Goal: Information Seeking & Learning: Learn about a topic

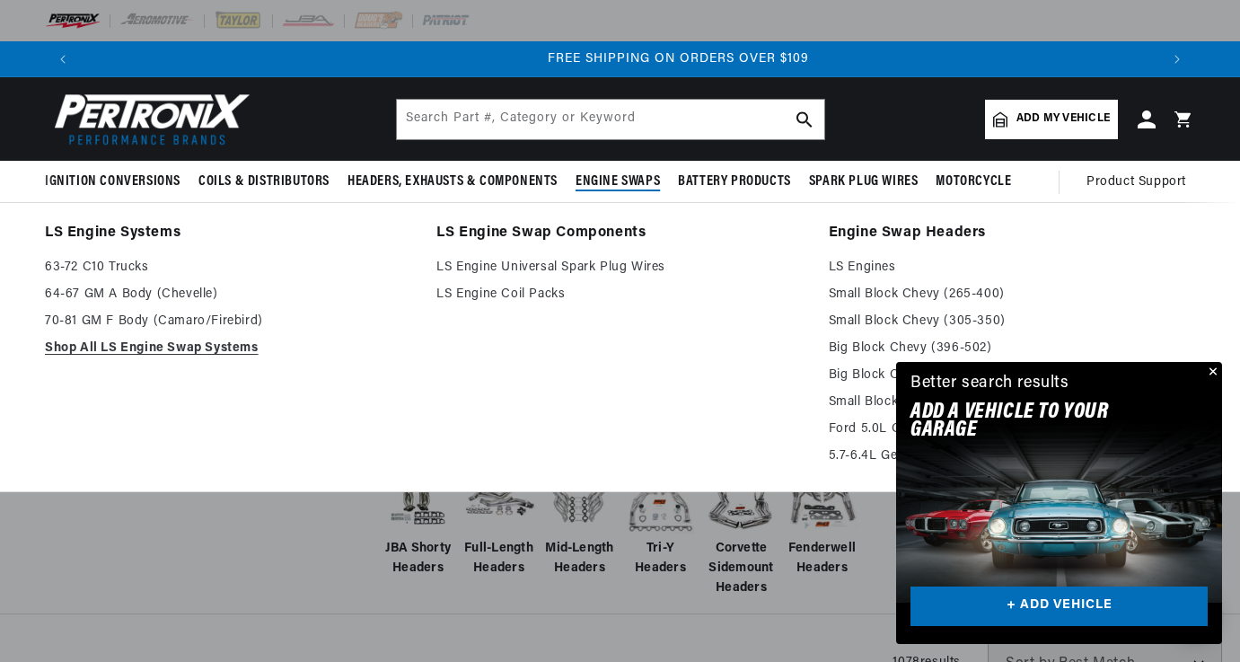
scroll to position [0, 2157]
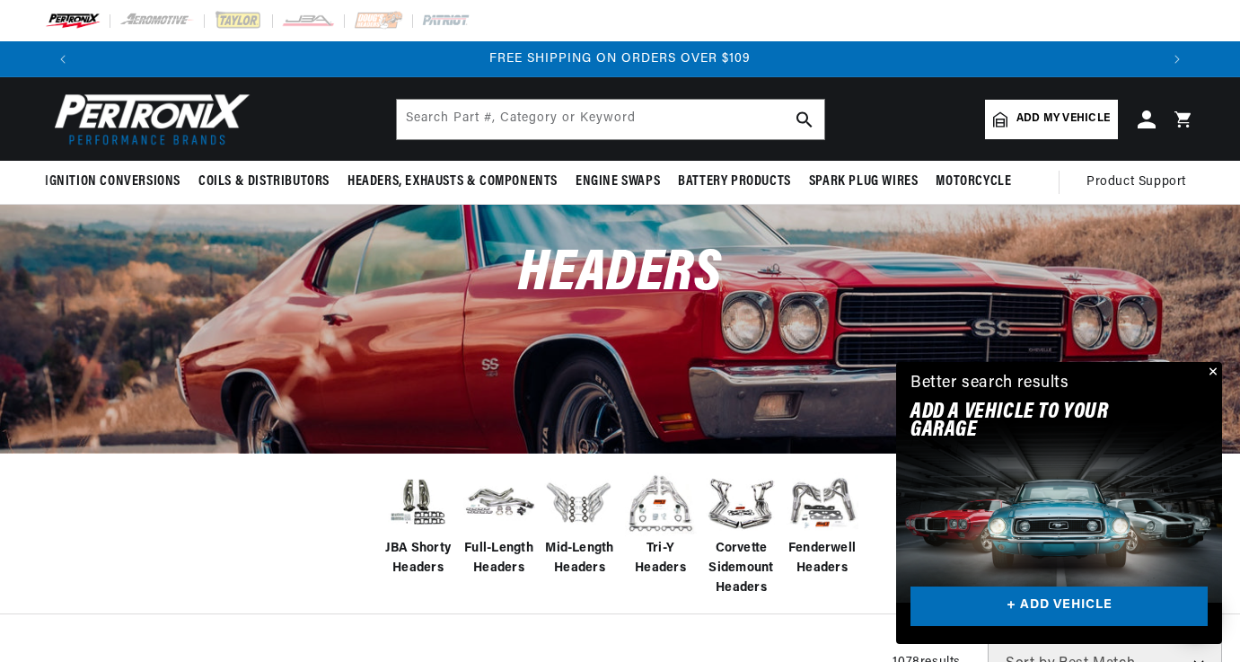
click at [1212, 367] on button "Close" at bounding box center [1212, 373] width 22 height 22
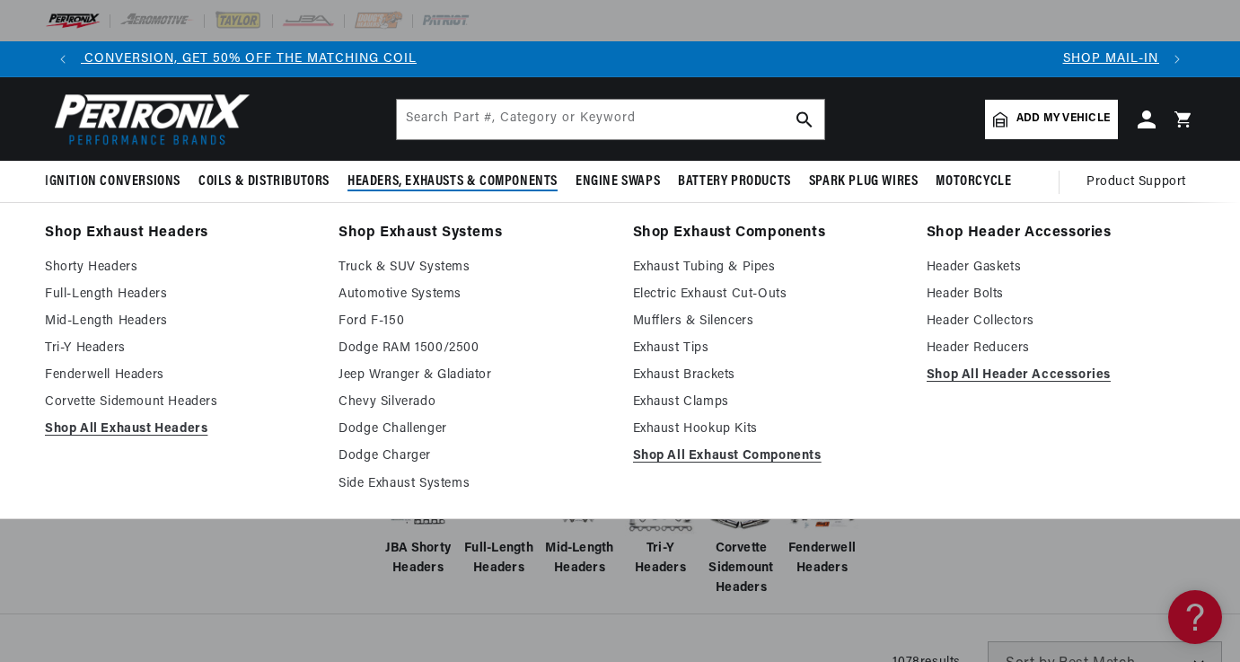
scroll to position [0, 0]
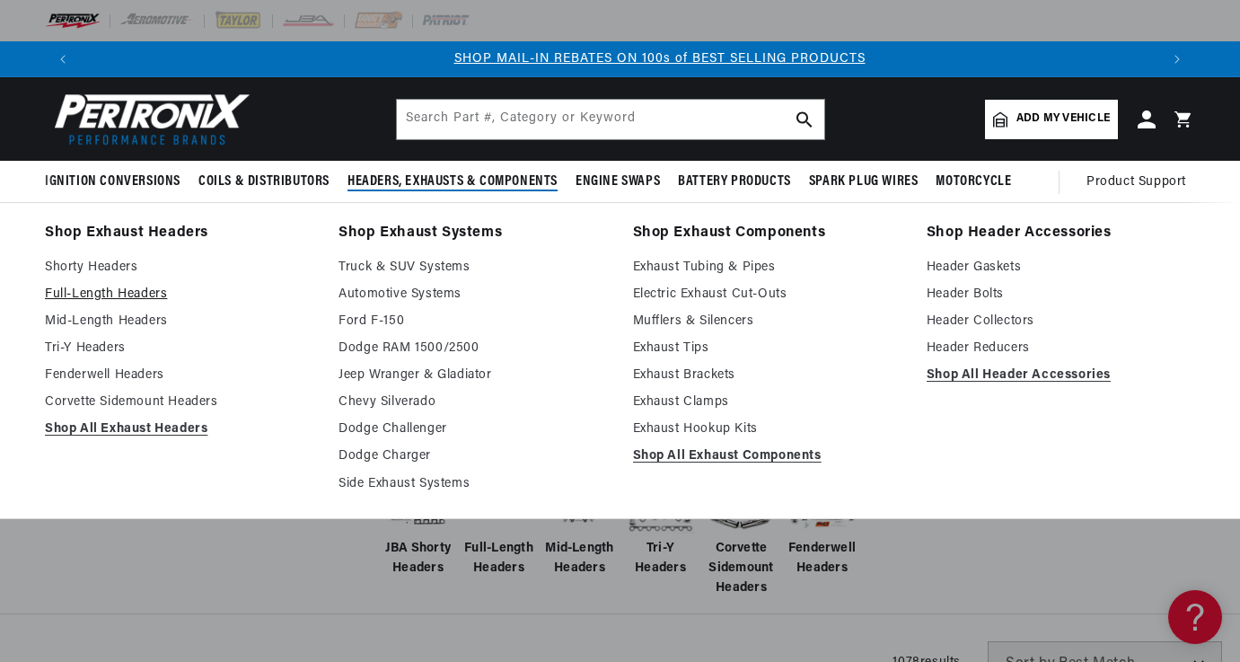
click at [134, 295] on link "Full-Length Headers" at bounding box center [179, 295] width 268 height 22
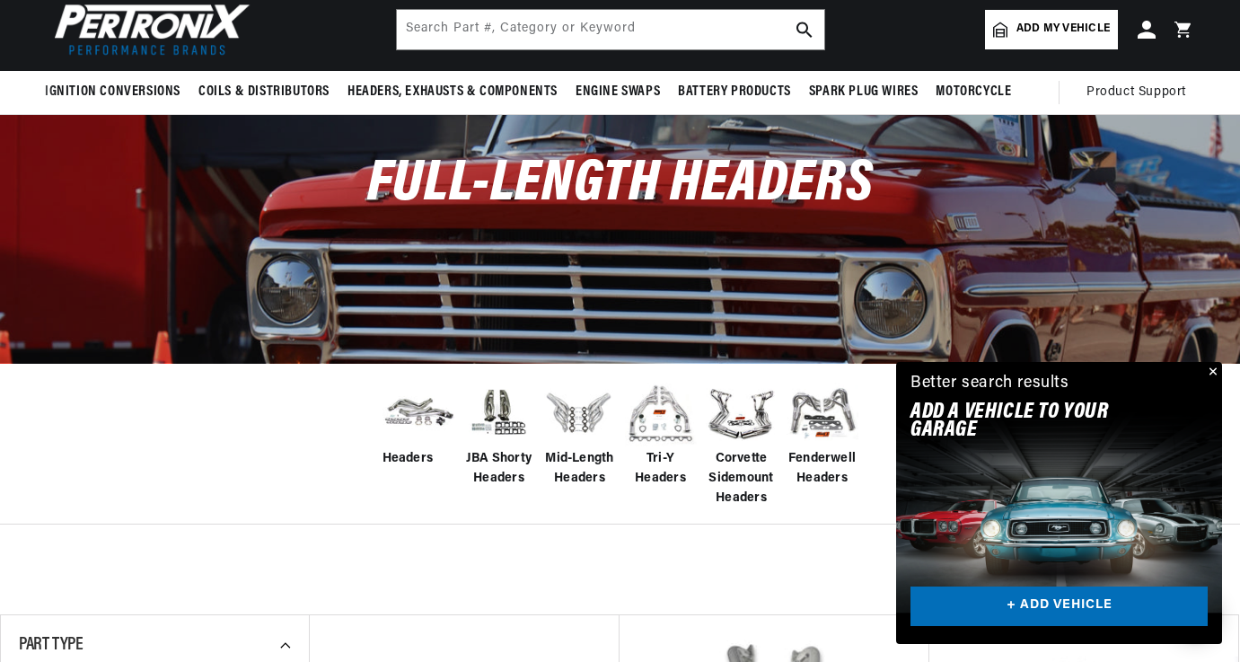
scroll to position [0, 1078]
click at [1083, 605] on link "+ ADD VEHICLE" at bounding box center [1059, 606] width 297 height 40
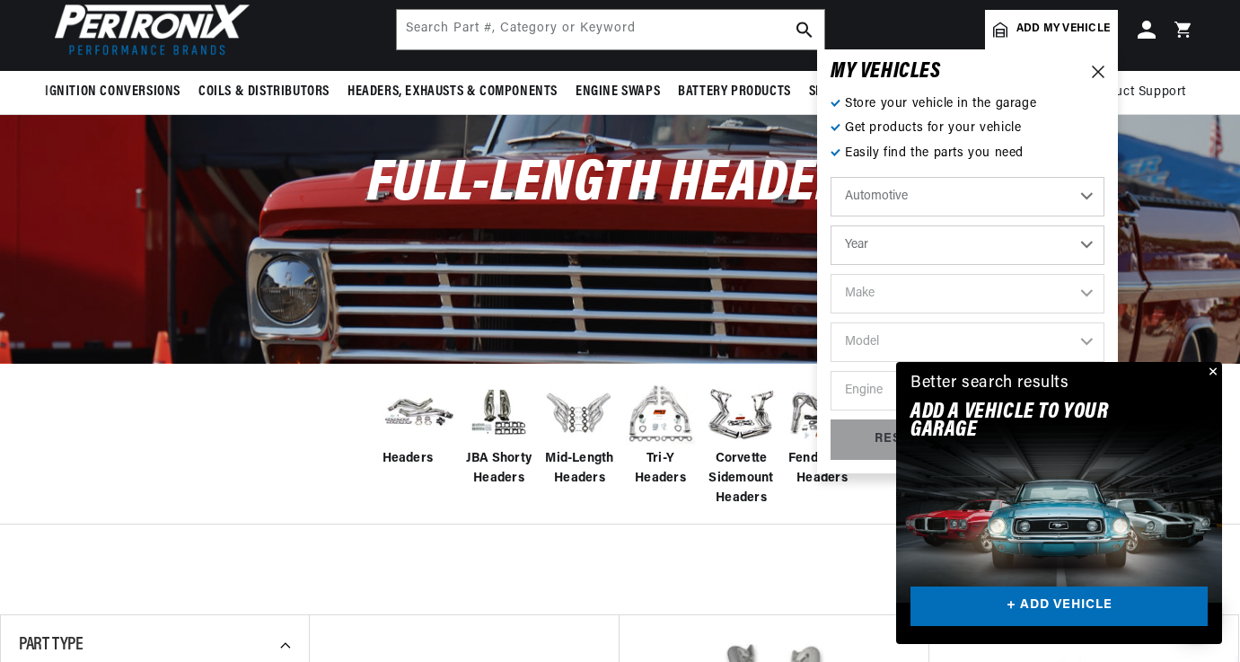
click at [959, 198] on select "Automotive Agricultural Industrial Marine Motorcycle" at bounding box center [968, 197] width 274 height 40
click at [957, 197] on select "Automotive Agricultural Industrial Marine Motorcycle" at bounding box center [968, 197] width 274 height 40
click at [928, 242] on select "Year 2022 2021 2020 2019 2018 2017 2016 2015 2014 2013 2012 2011 2010 2009 2008…" at bounding box center [968, 245] width 274 height 40
select select "1967"
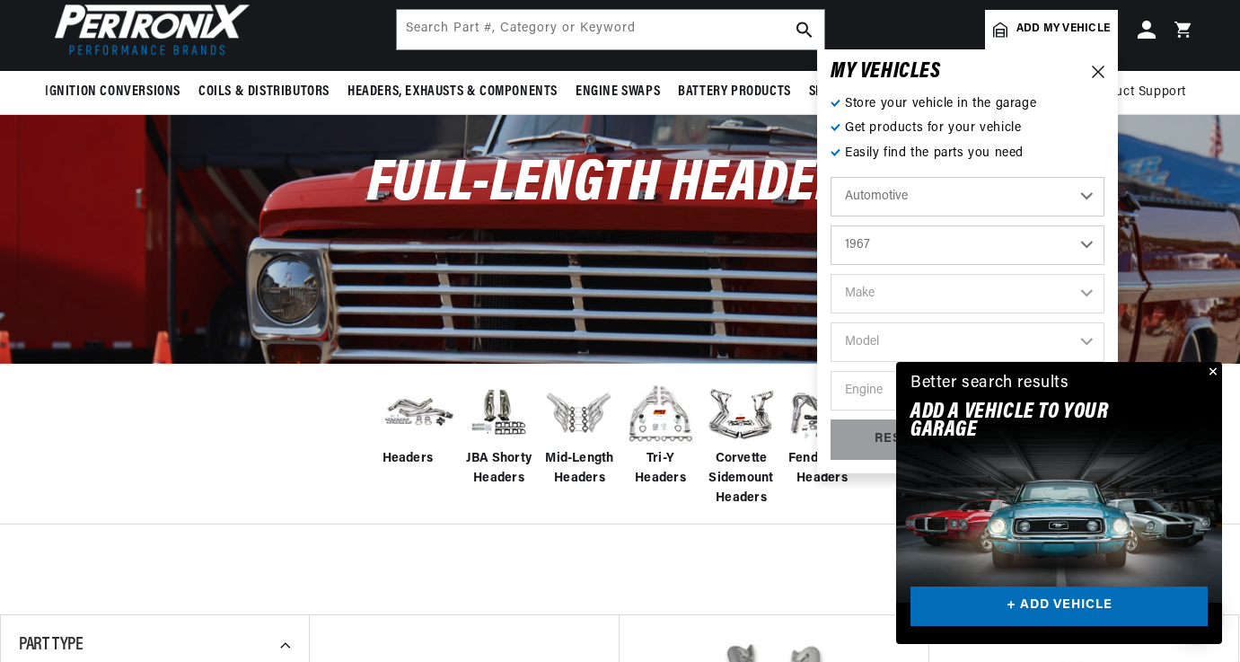
click at [831, 225] on select "Year 2022 2021 2020 2019 2018 2017 2016 2015 2014 2013 2012 2011 2010 2009 2008…" at bounding box center [968, 245] width 274 height 40
select select "1967"
click at [895, 291] on select "Make Alfa Romeo American Motors Aston Martin Austin Austin Healey Avanti Bentle…" at bounding box center [968, 294] width 274 height 40
select select "Ford"
click at [831, 274] on select "Make Alfa Romeo American Motors Aston Martin Austin Austin Healey Avanti Bentle…" at bounding box center [968, 294] width 274 height 40
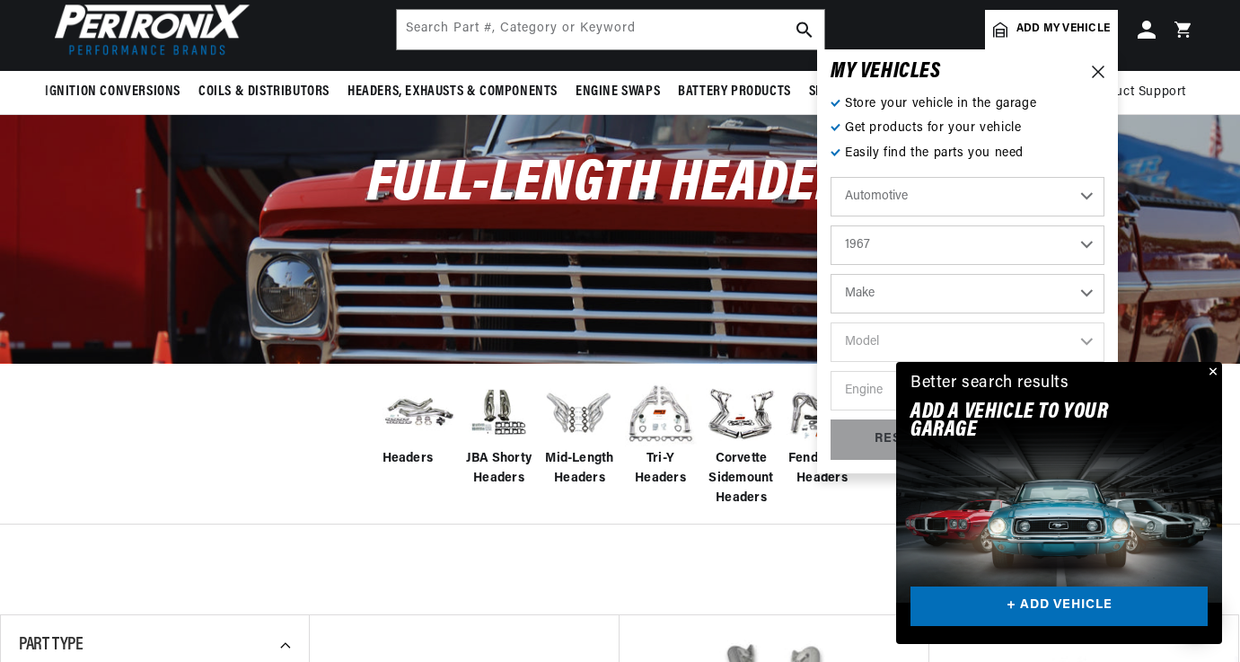
select select "Ford"
click at [863, 333] on select "Model Bronco Club Wagon Country Sedan Country Squire Custom Custom 500 Econolin…" at bounding box center [968, 342] width 274 height 40
select select "Mustang"
click at [831, 322] on select "Model Bronco Club Wagon Country Sedan Country Squire Custom Custom 500 Econolin…" at bounding box center [968, 342] width 274 height 40
select select "Mustang"
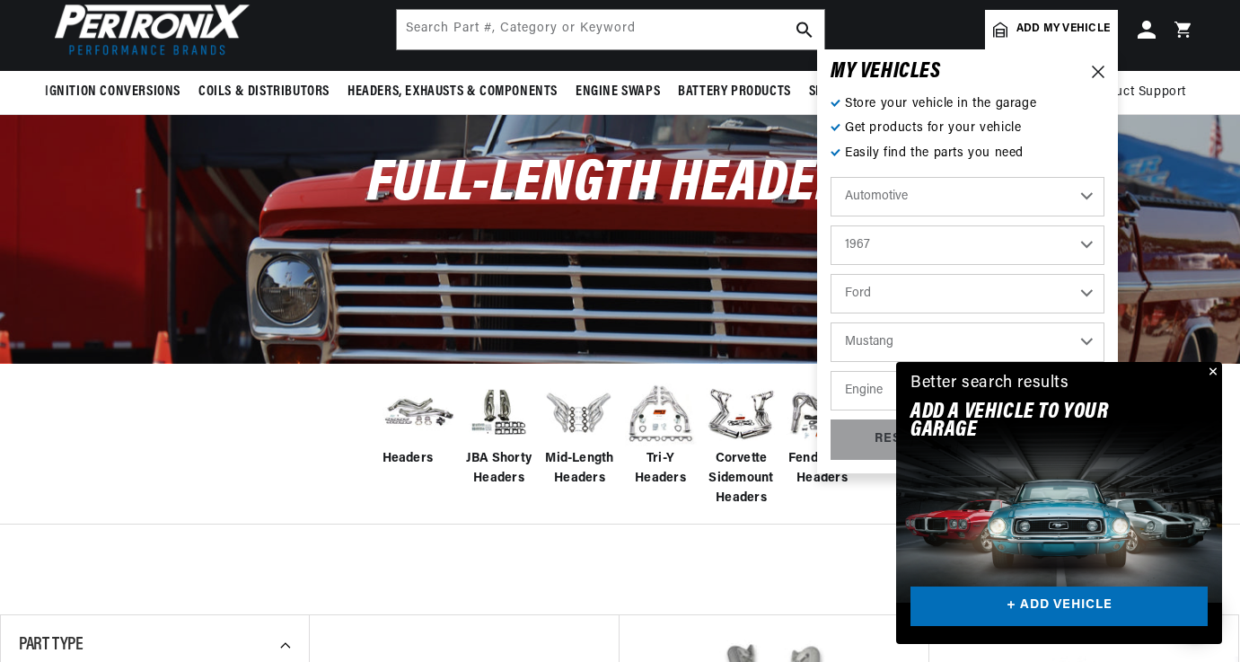
scroll to position [0, 0]
click at [863, 406] on select "Engine 4.1L 4.3L 170cid / 2.8L 200cid / 3.3L 289cid / 4.7L 302cid / 5.0L 351W 3…" at bounding box center [968, 391] width 274 height 40
select select "351W"
click at [831, 371] on select "Engine 4.1L 4.3L 170cid / 2.8L 200cid / 3.3L 289cid / 4.7L 302cid / 5.0L 351W 3…" at bounding box center [968, 391] width 274 height 40
select select "351W"
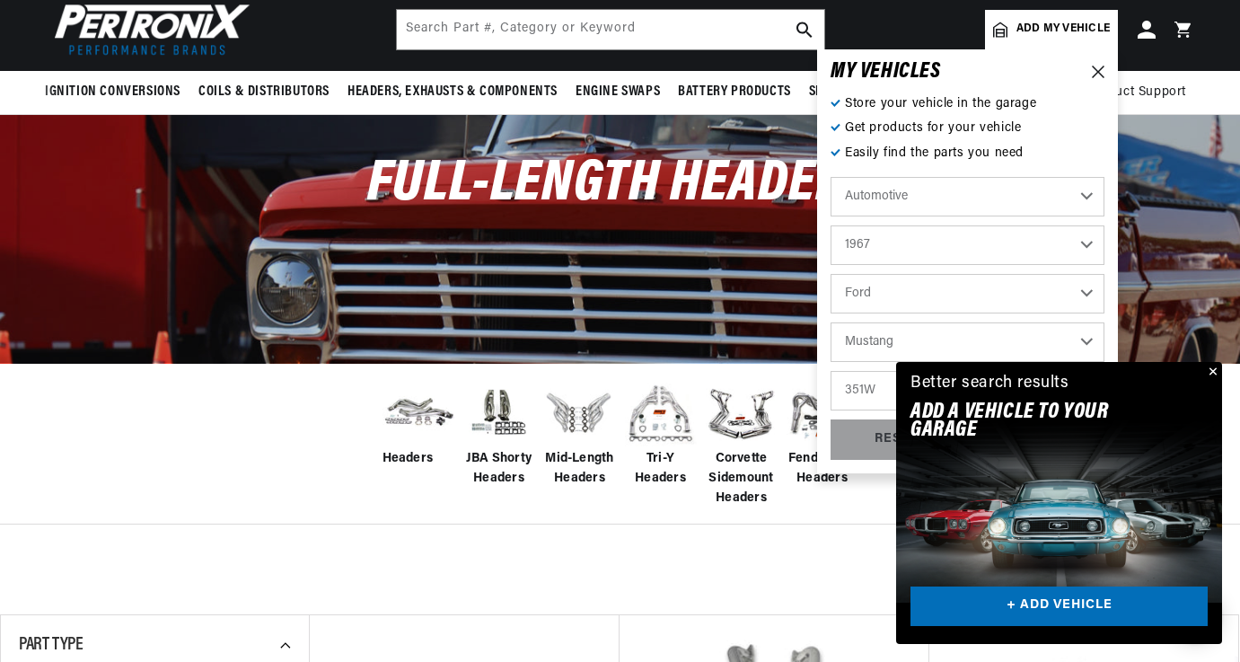
click at [1210, 366] on button "Close" at bounding box center [1212, 373] width 22 height 22
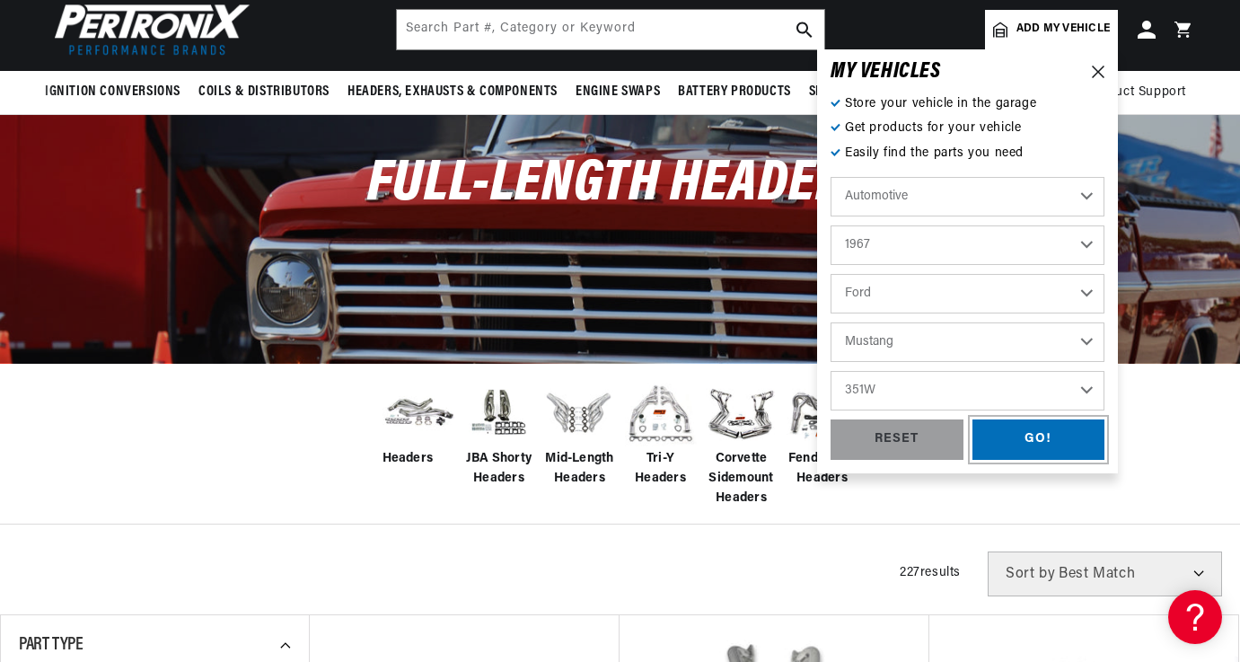
click at [1043, 436] on div "GO!" at bounding box center [1038, 439] width 133 height 40
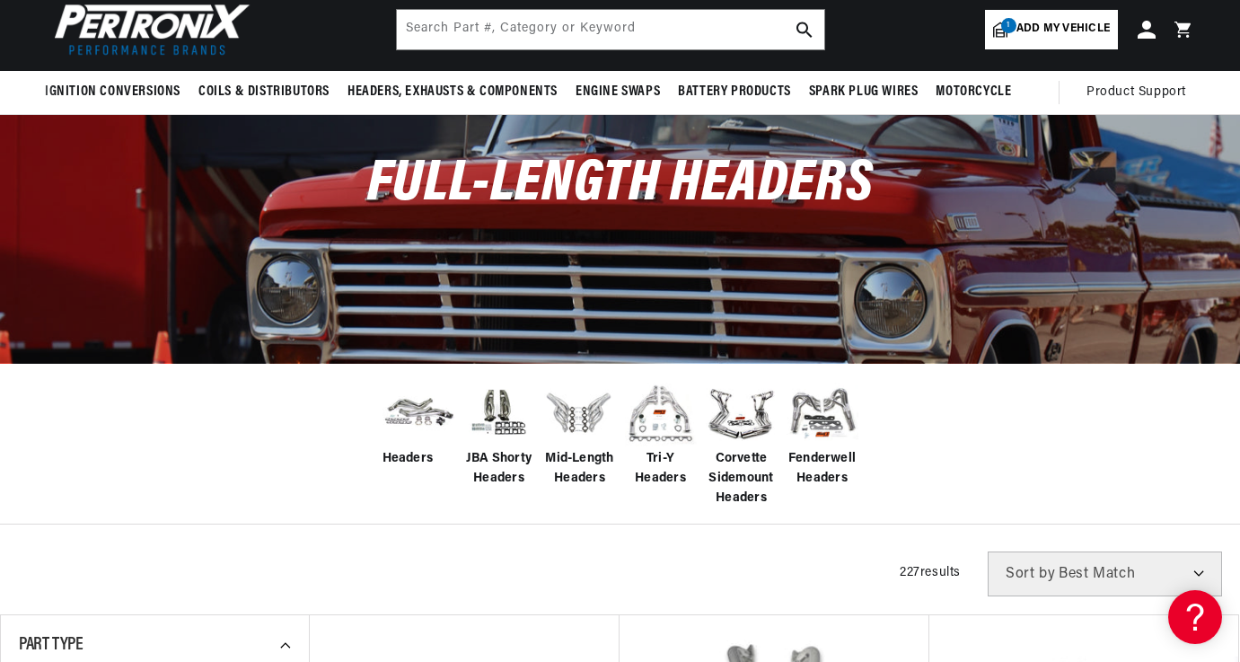
scroll to position [0, 1078]
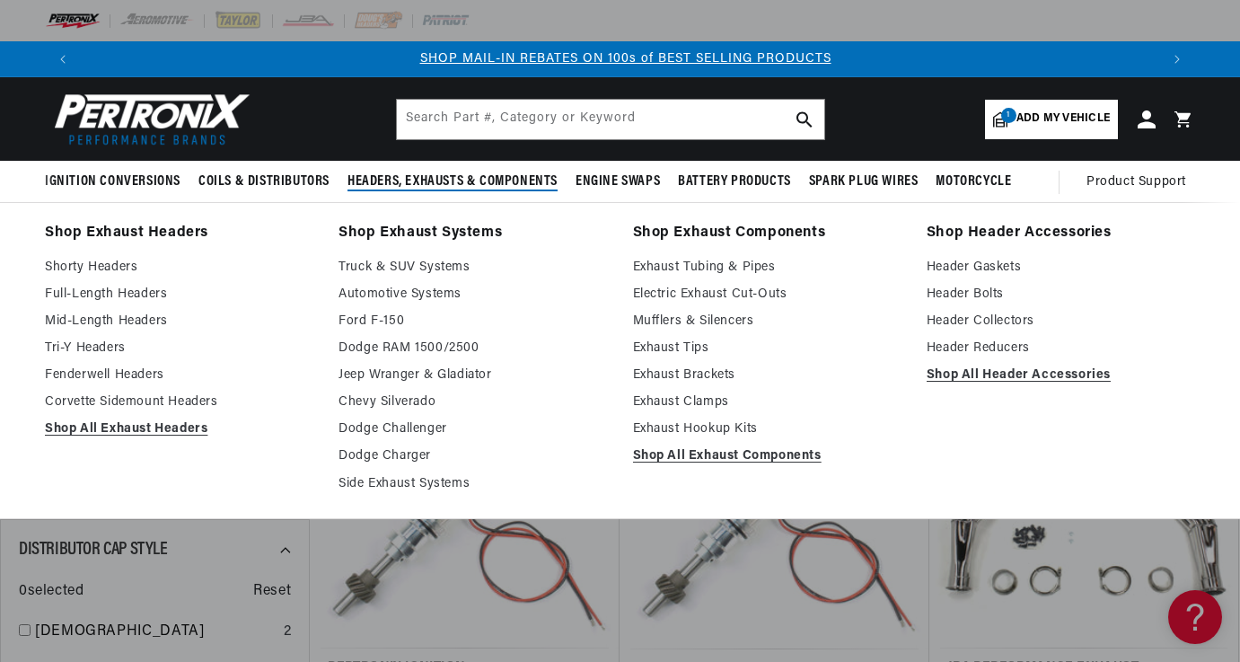
scroll to position [0, 1078]
click at [136, 426] on link "Shop All Exhaust Headers" at bounding box center [179, 429] width 268 height 22
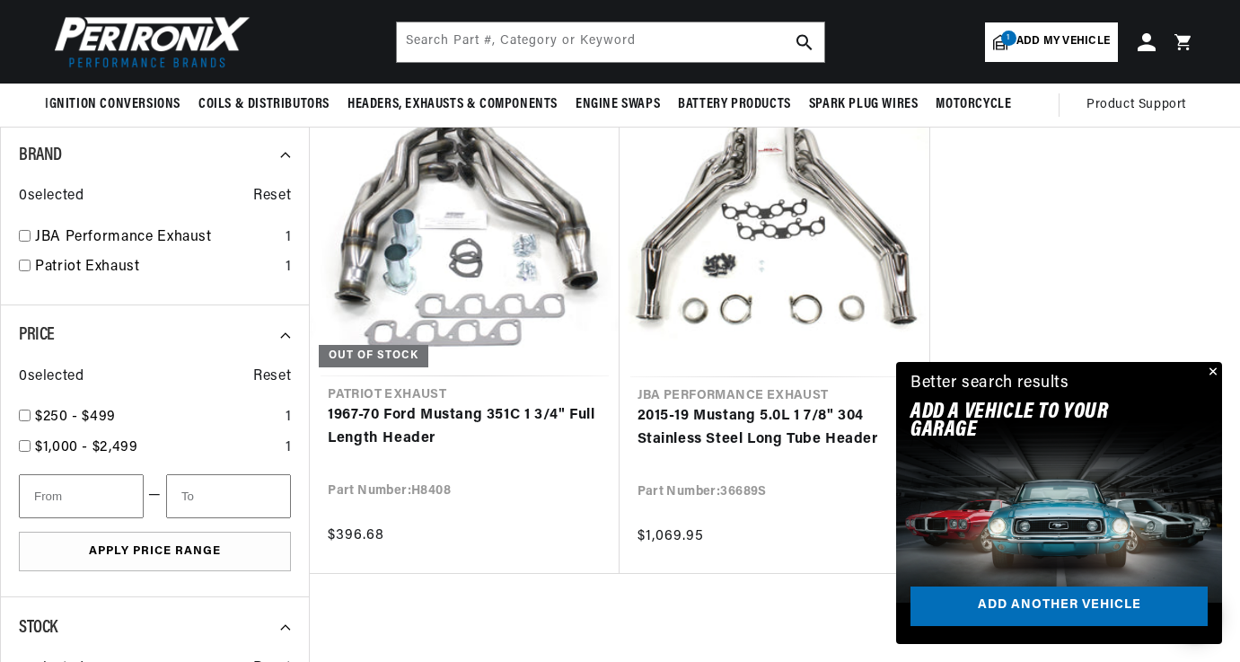
scroll to position [629, 0]
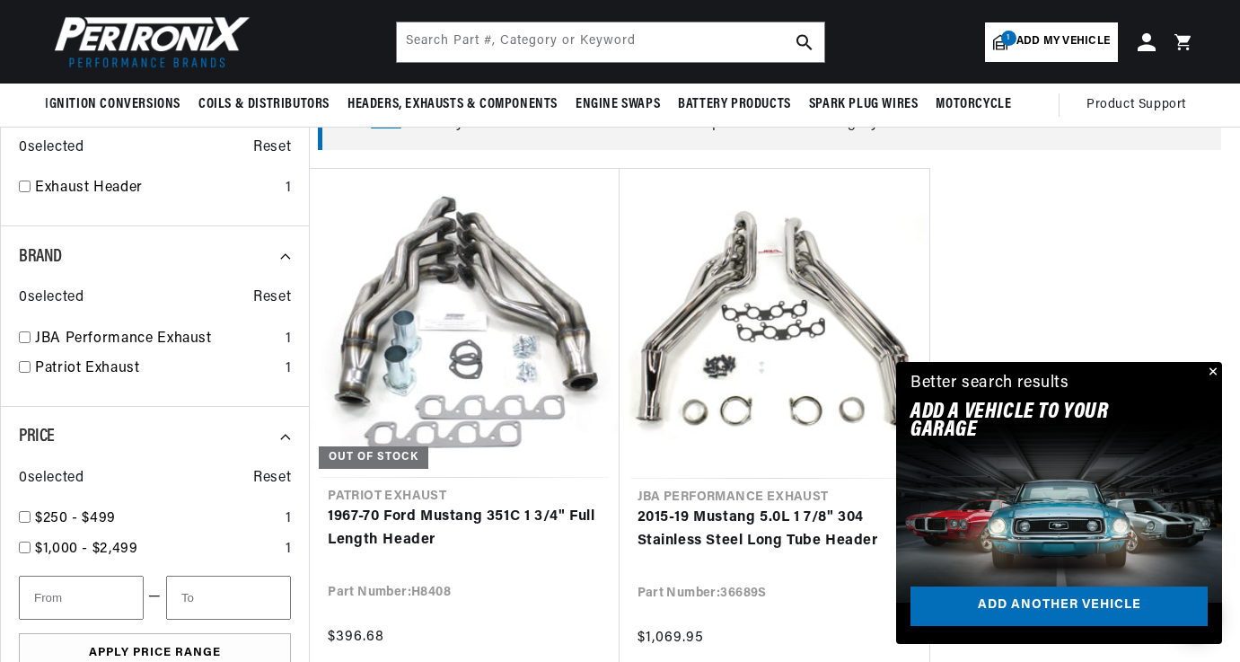
click at [1213, 367] on button "Close" at bounding box center [1212, 373] width 22 height 22
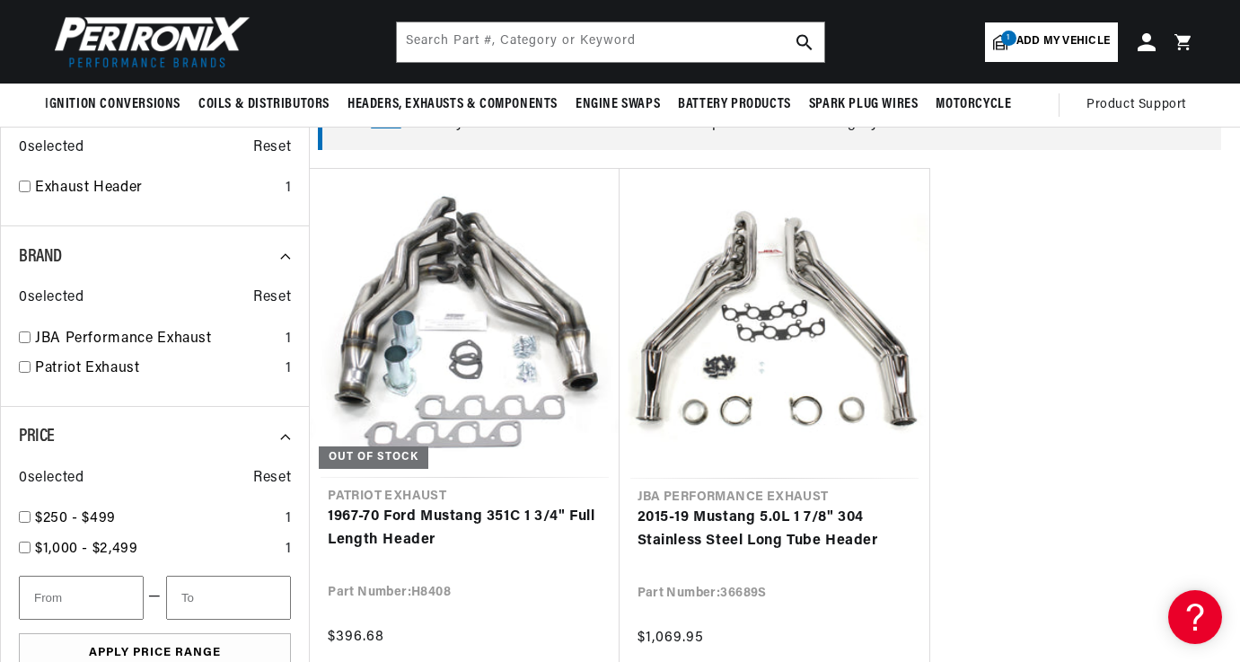
scroll to position [0, 2157]
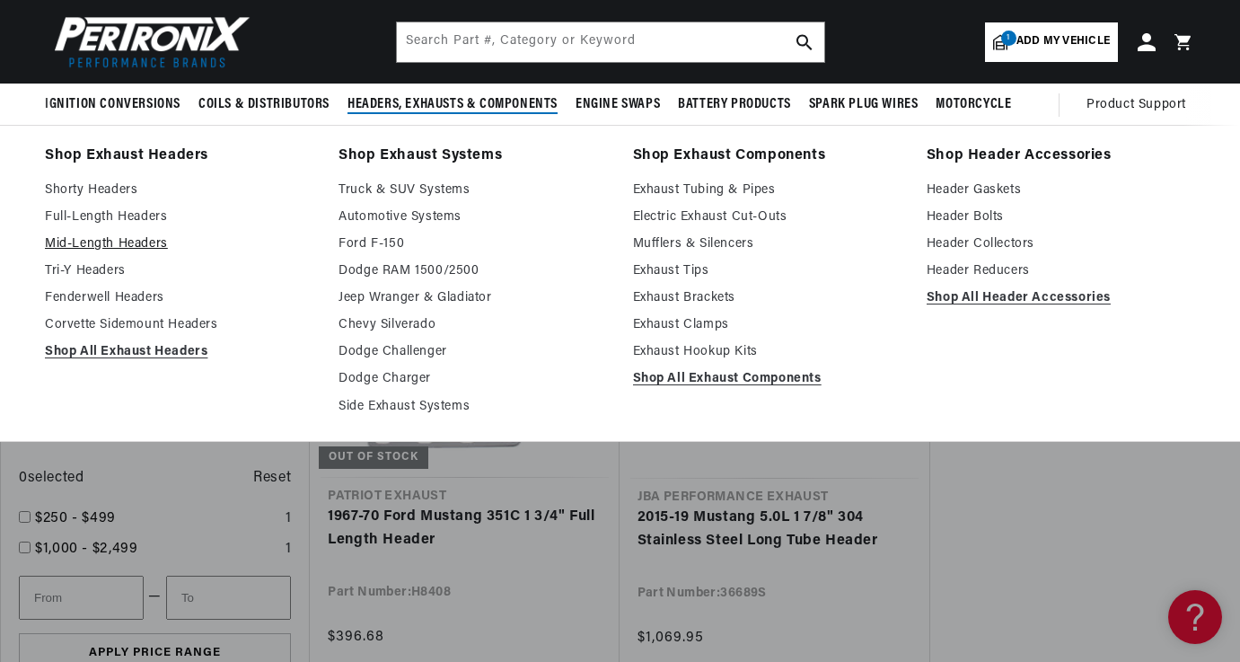
click at [117, 239] on link "Mid-Length Headers" at bounding box center [179, 244] width 268 height 22
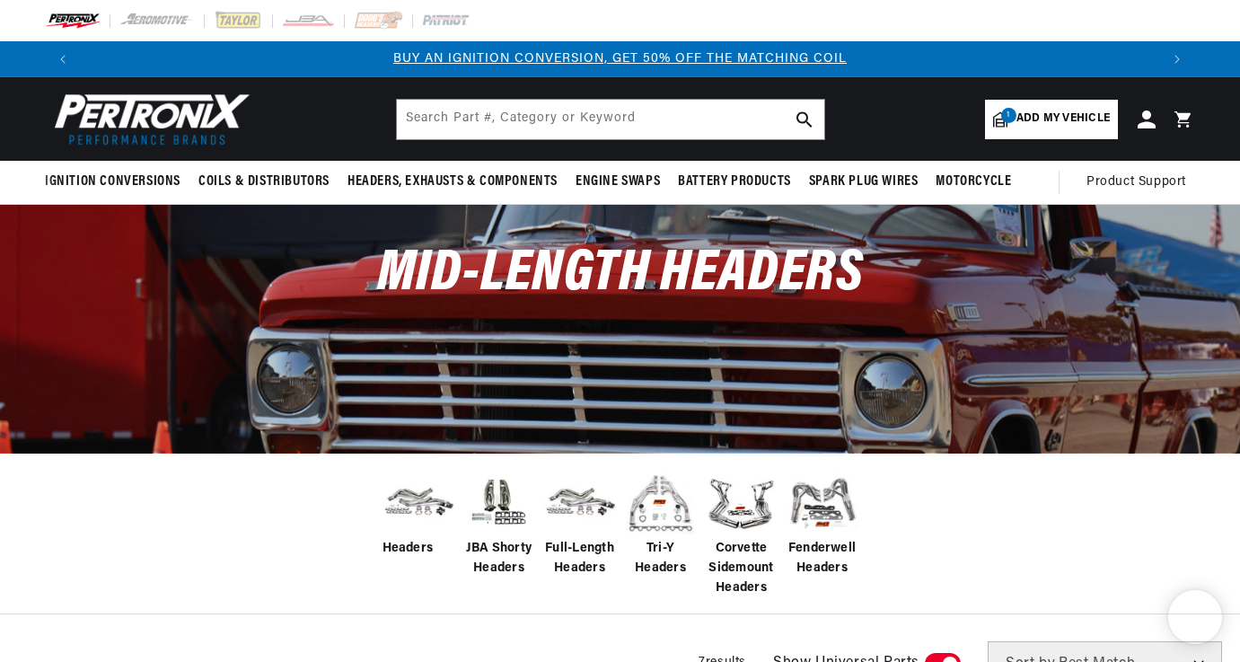
click at [661, 513] on img at bounding box center [661, 503] width 72 height 72
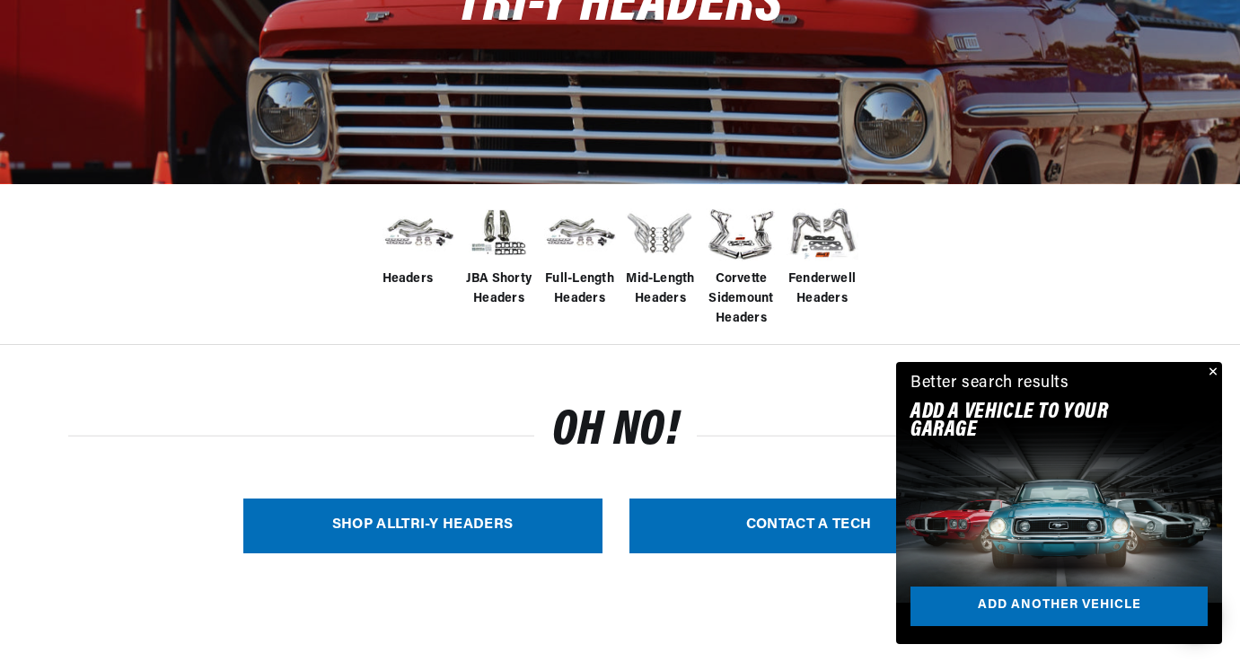
click at [462, 509] on link "SHOP ALL Tri-Y Headers" at bounding box center [422, 525] width 359 height 55
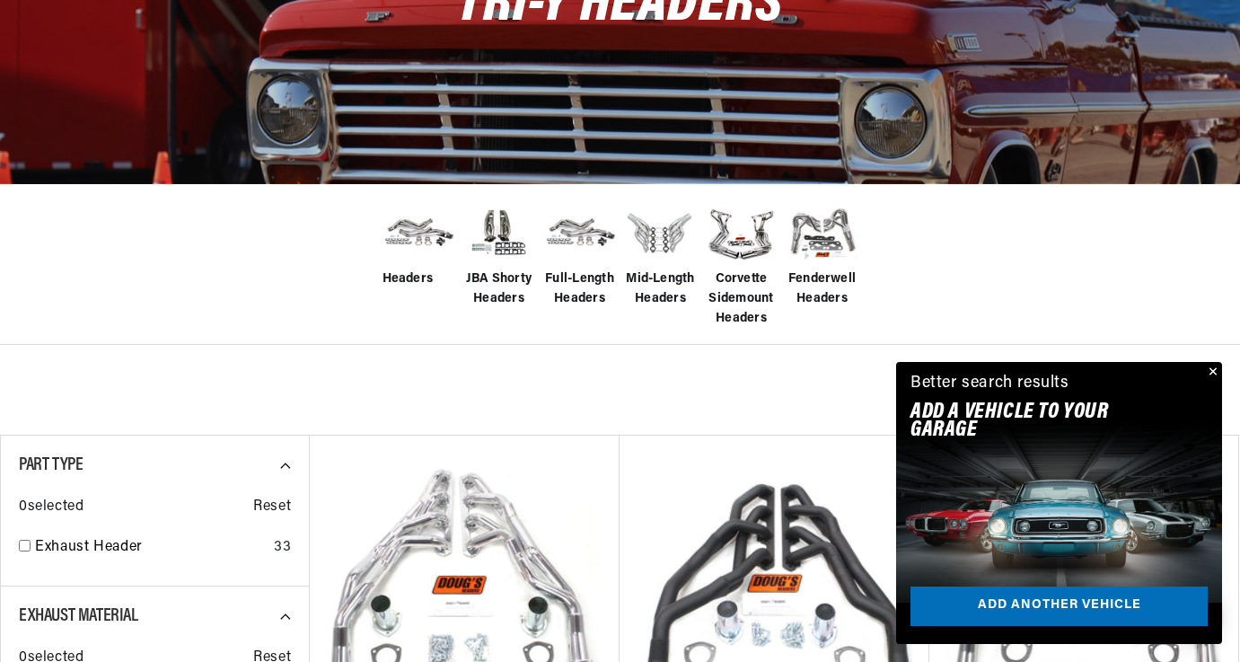
scroll to position [539, 0]
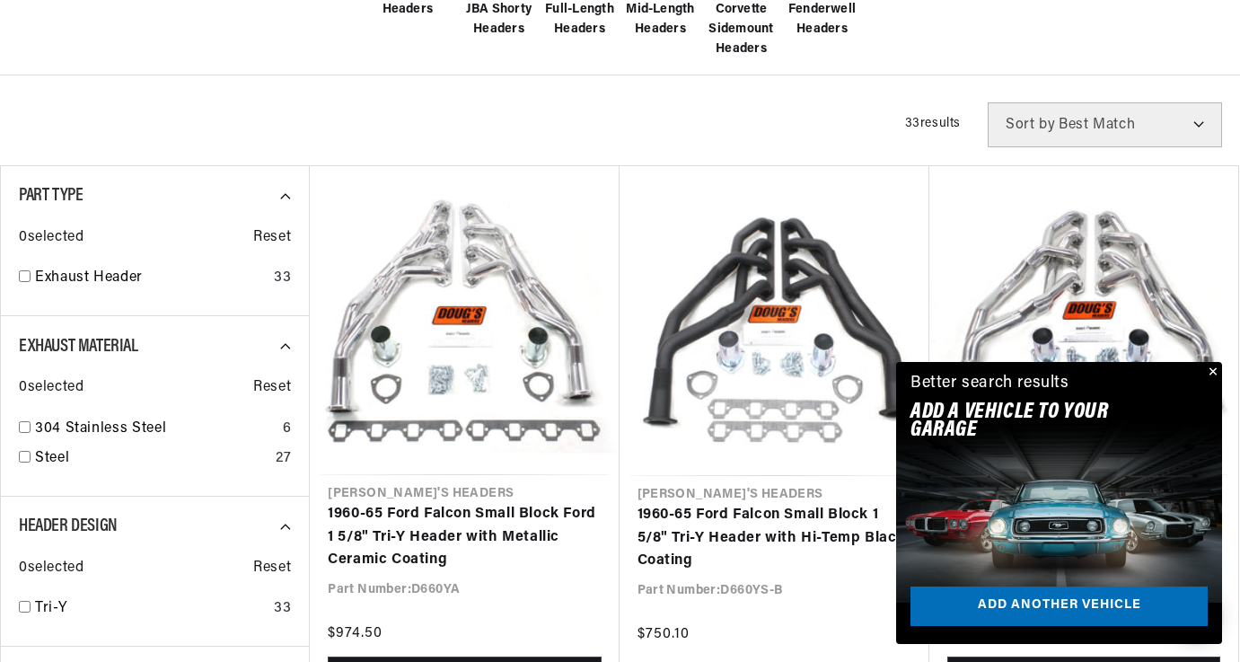
click at [1209, 369] on button "Close" at bounding box center [1212, 373] width 22 height 22
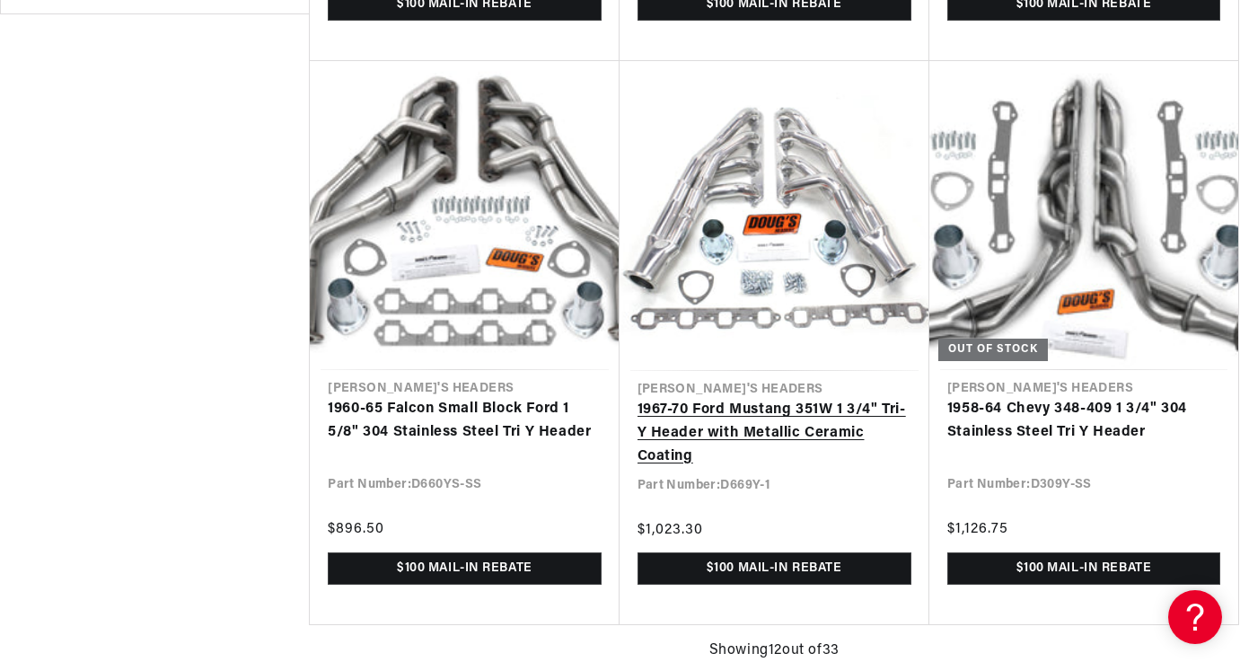
scroll to position [0, 1078]
click at [750, 431] on link "1967-70 Ford Mustang 351W 1 3/4" Tri-Y Header with Metallic Ceramic Coating" at bounding box center [775, 433] width 274 height 69
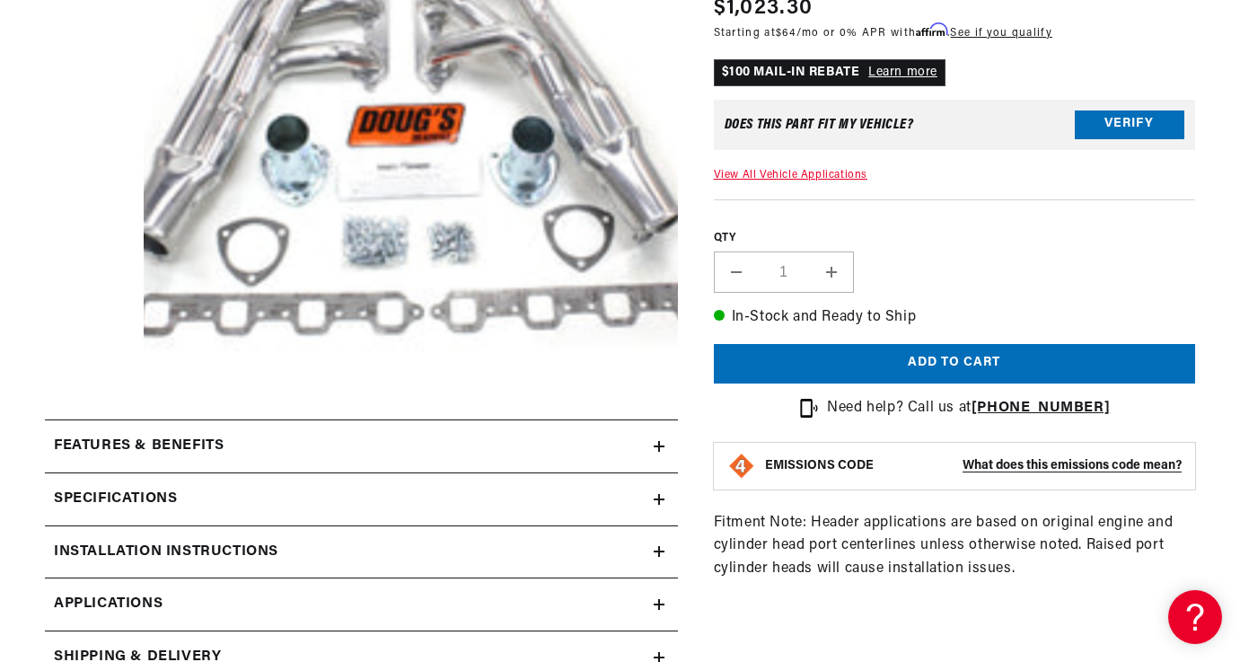
scroll to position [449, 0]
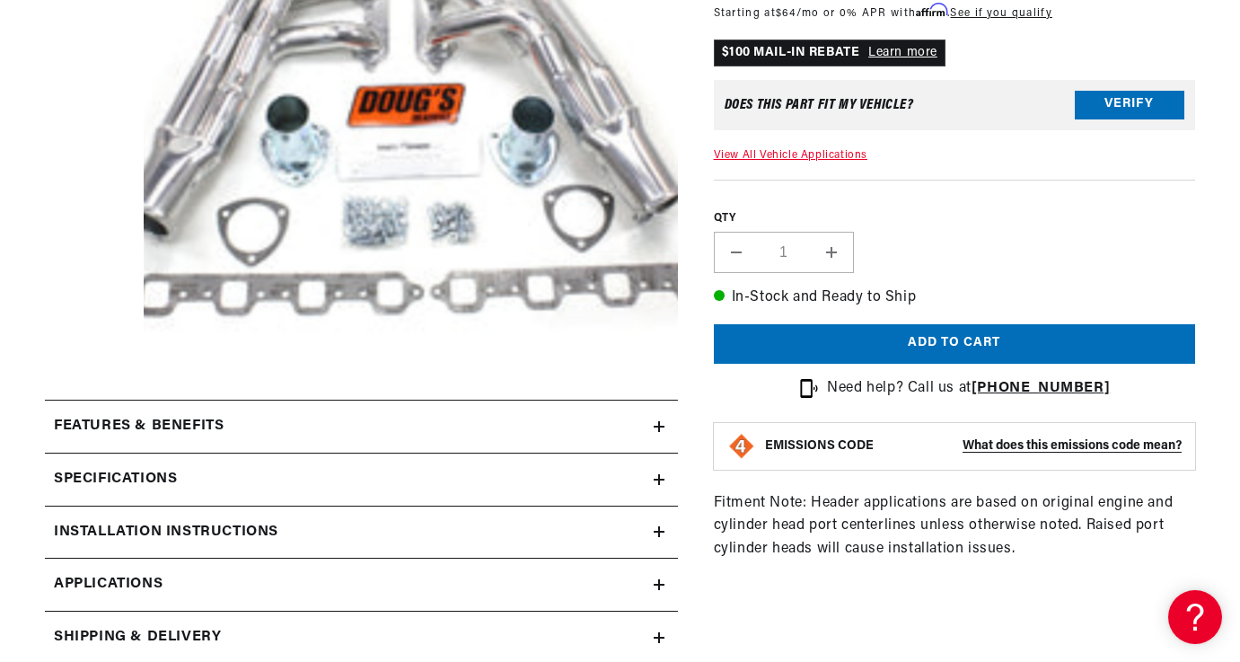
click at [657, 585] on icon at bounding box center [659, 585] width 11 height 0
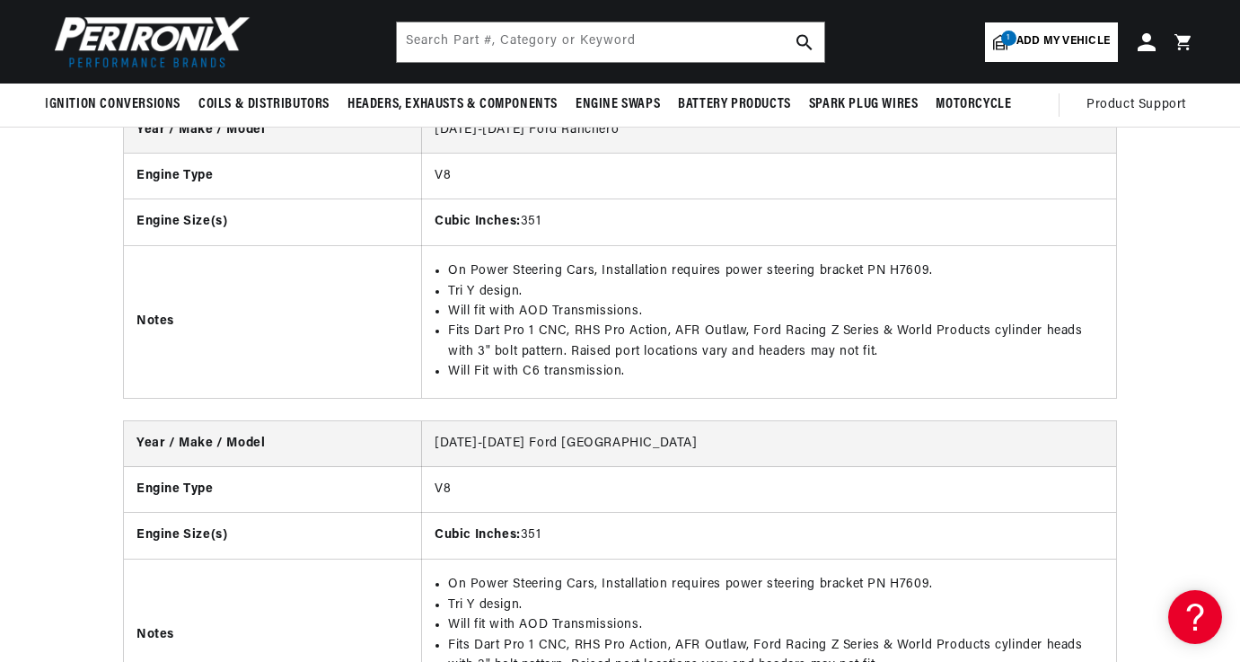
scroll to position [2778, 0]
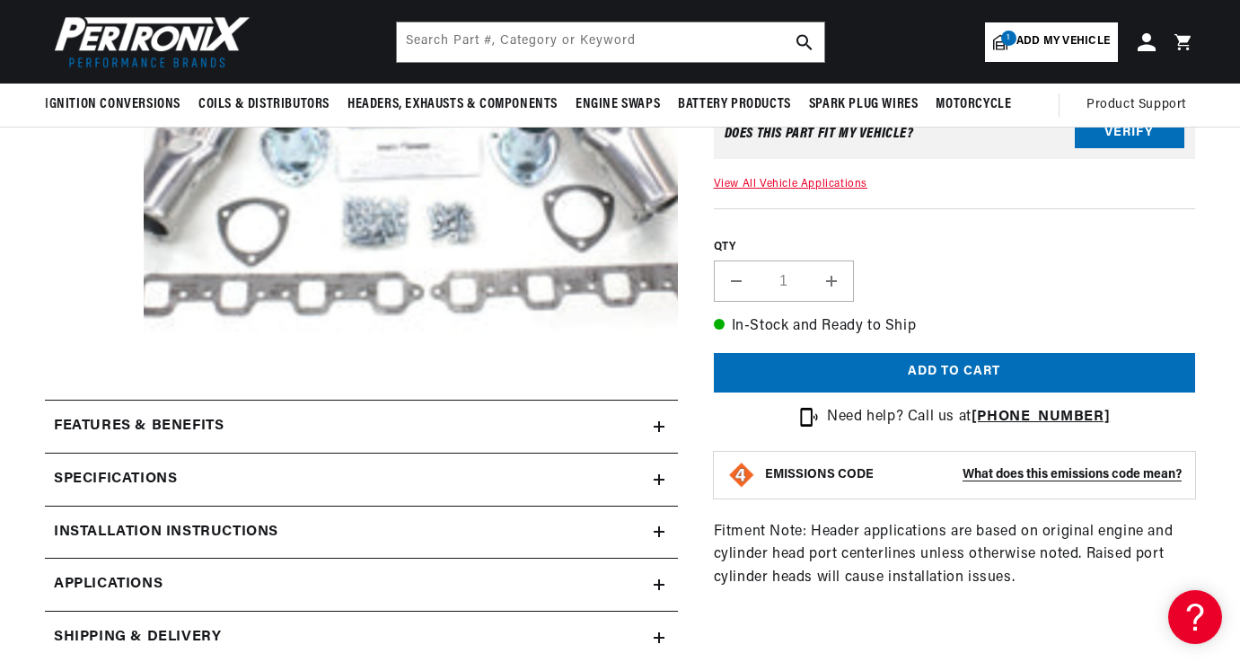
click at [749, 180] on link "View All Vehicle Applications" at bounding box center [791, 183] width 154 height 11
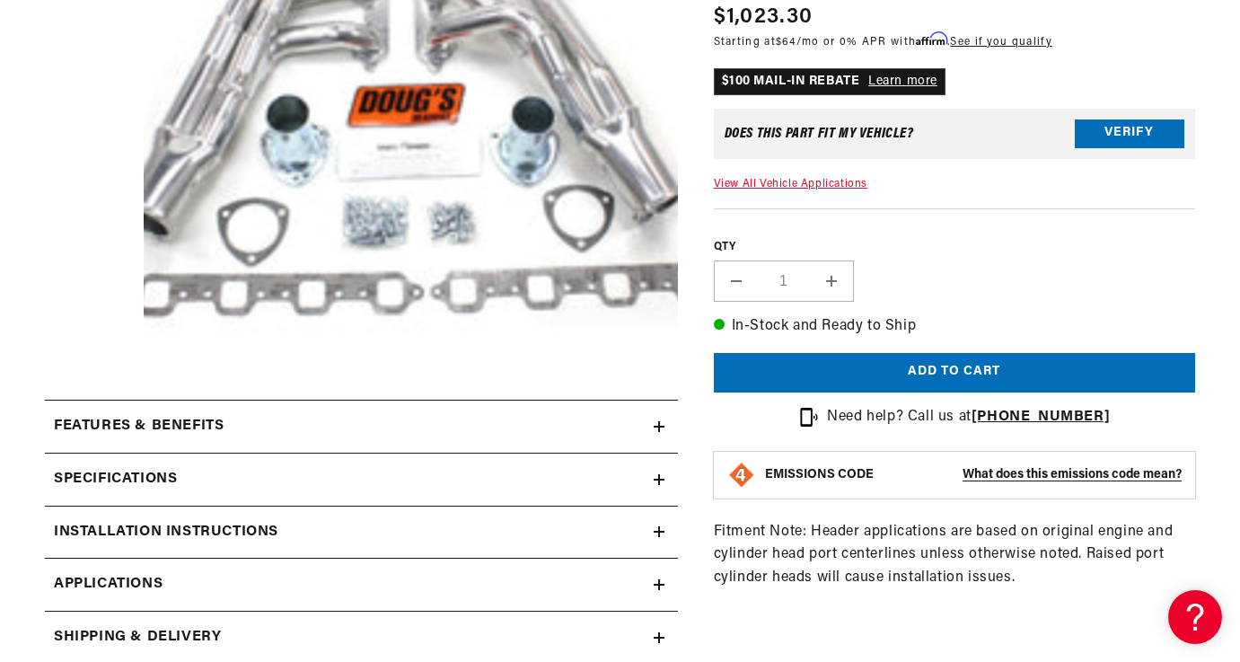
scroll to position [0, 1078]
click at [660, 576] on link "Applications" at bounding box center [361, 585] width 633 height 53
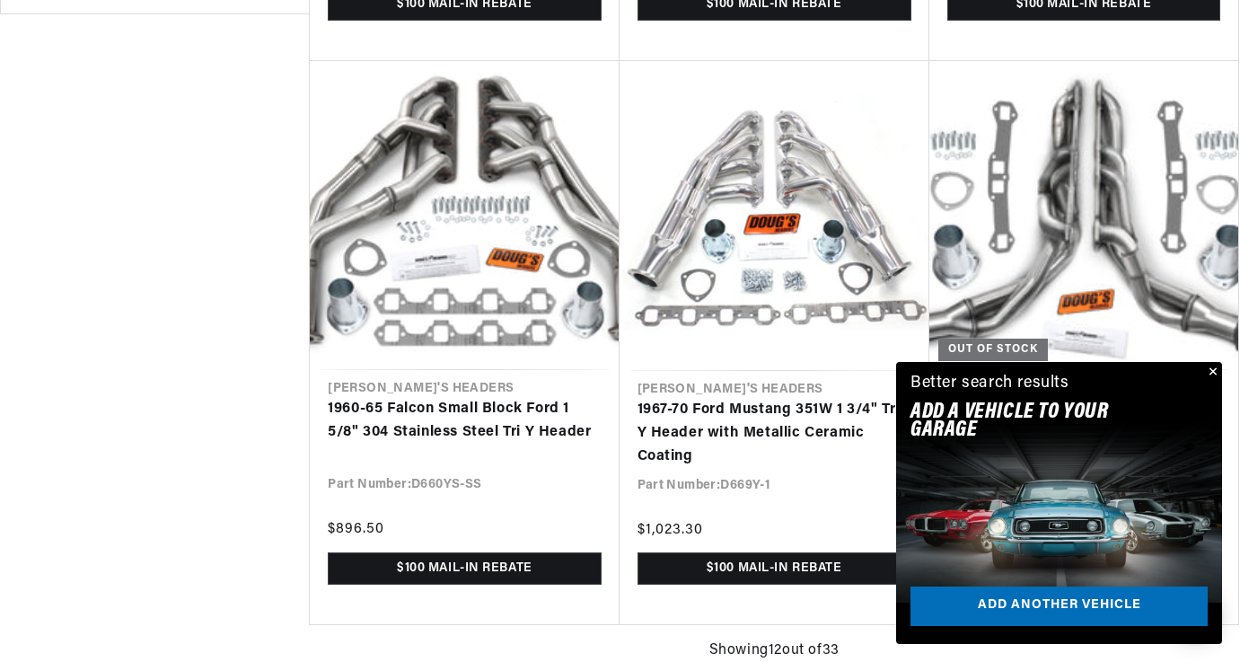
click at [1214, 364] on button "Close" at bounding box center [1212, 373] width 22 height 22
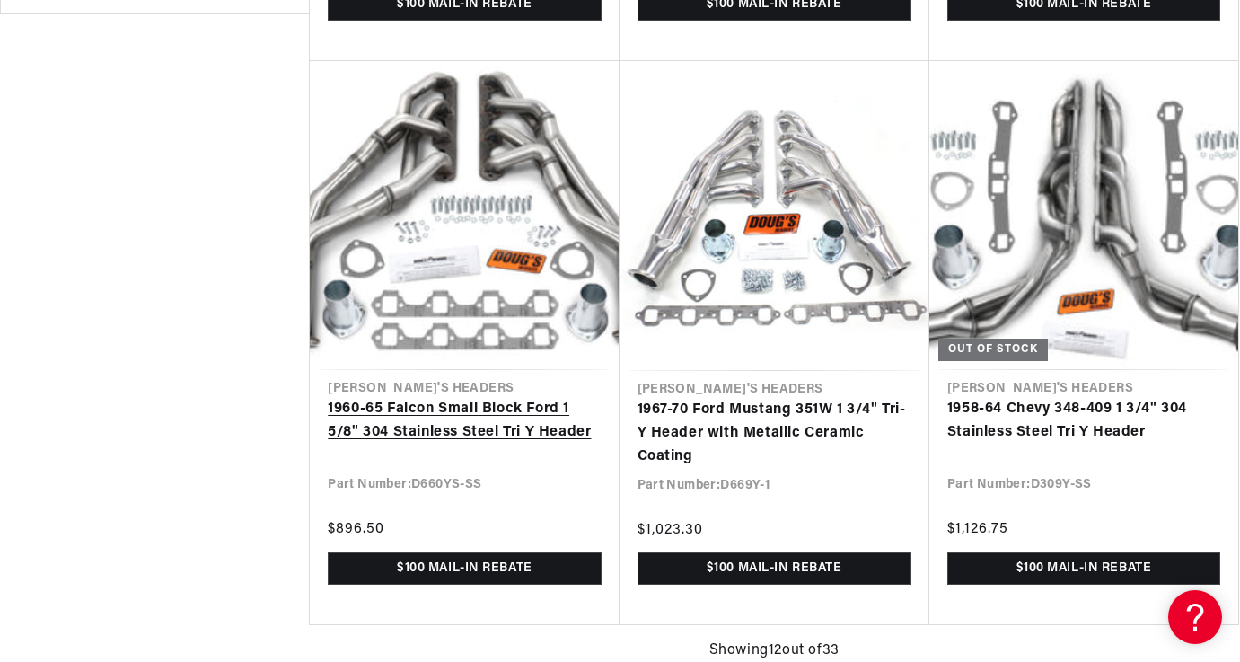
scroll to position [0, 1078]
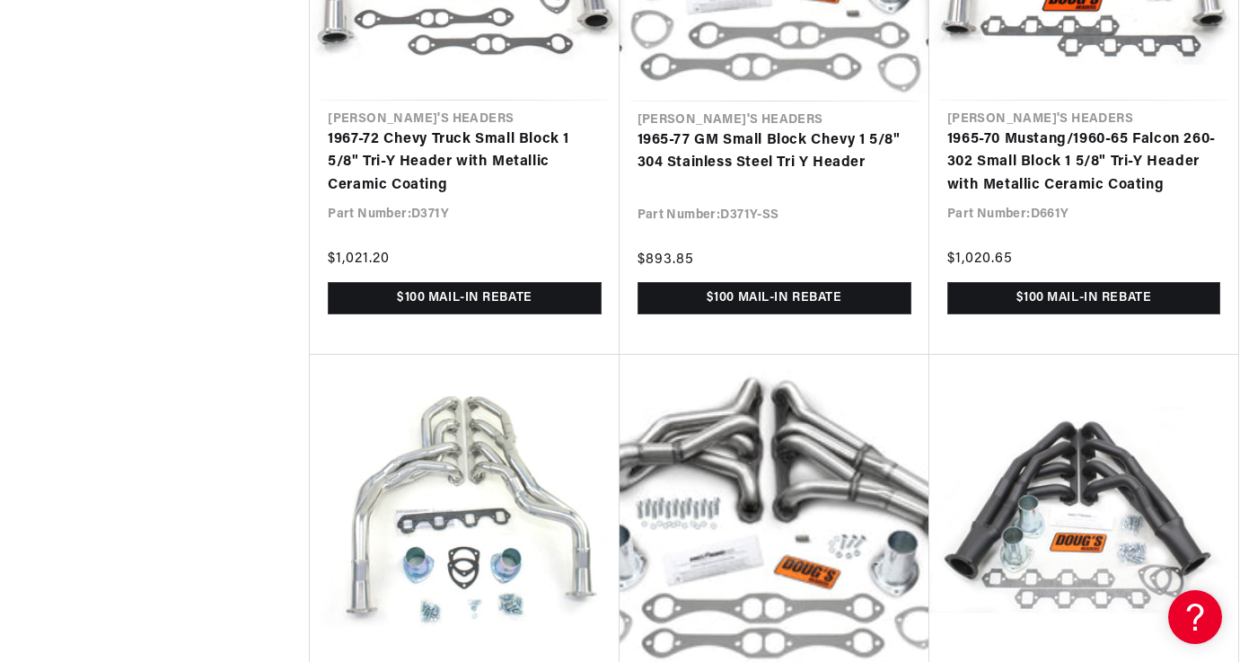
scroll to position [3951, 0]
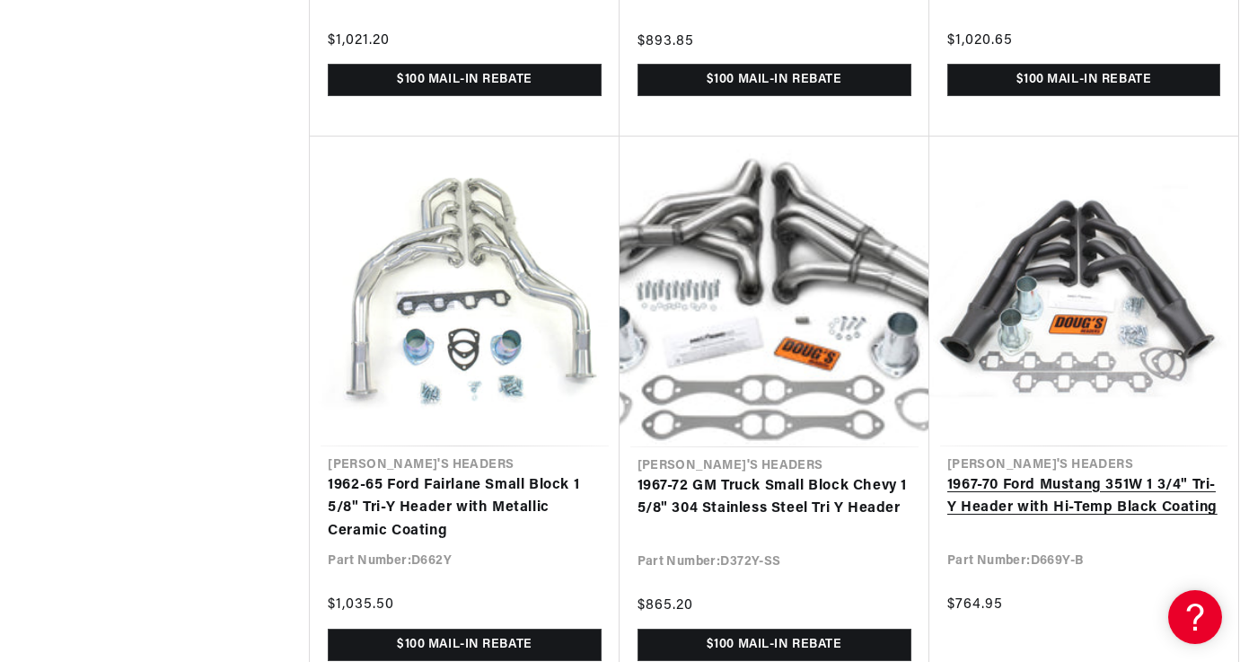
click at [1064, 501] on link "1967-70 Ford Mustang 351W 1 3/4" Tri-Y Header with Hi-Temp Black Coating" at bounding box center [1083, 497] width 273 height 46
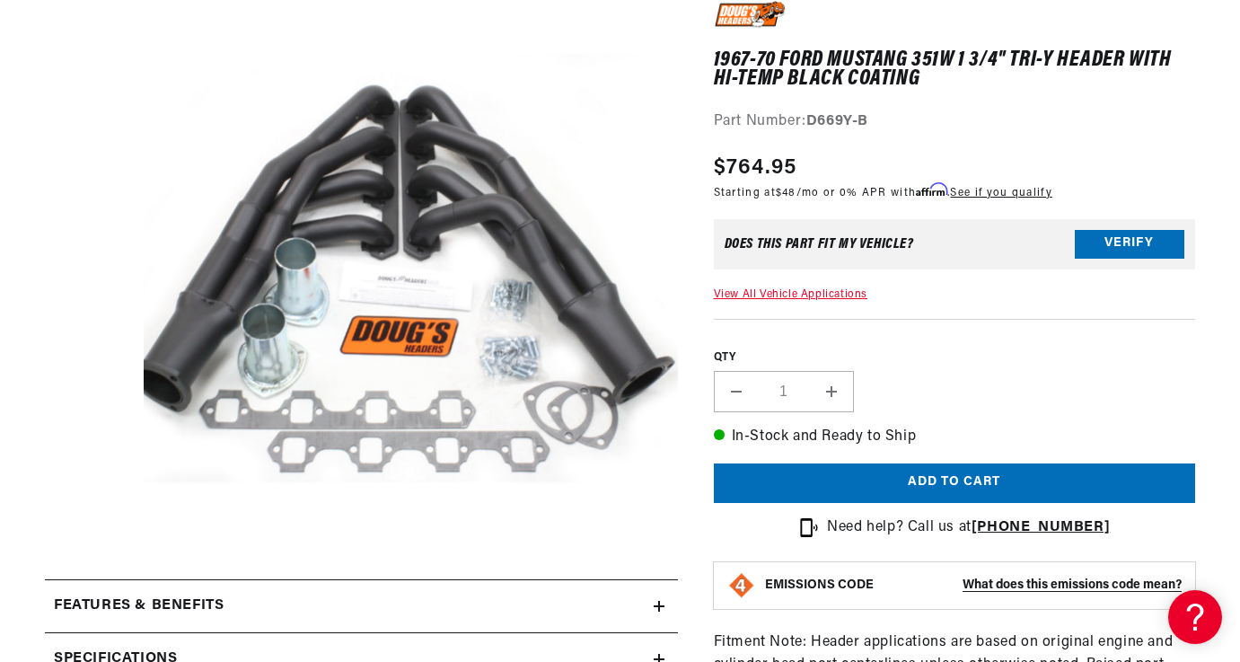
scroll to position [0, 1078]
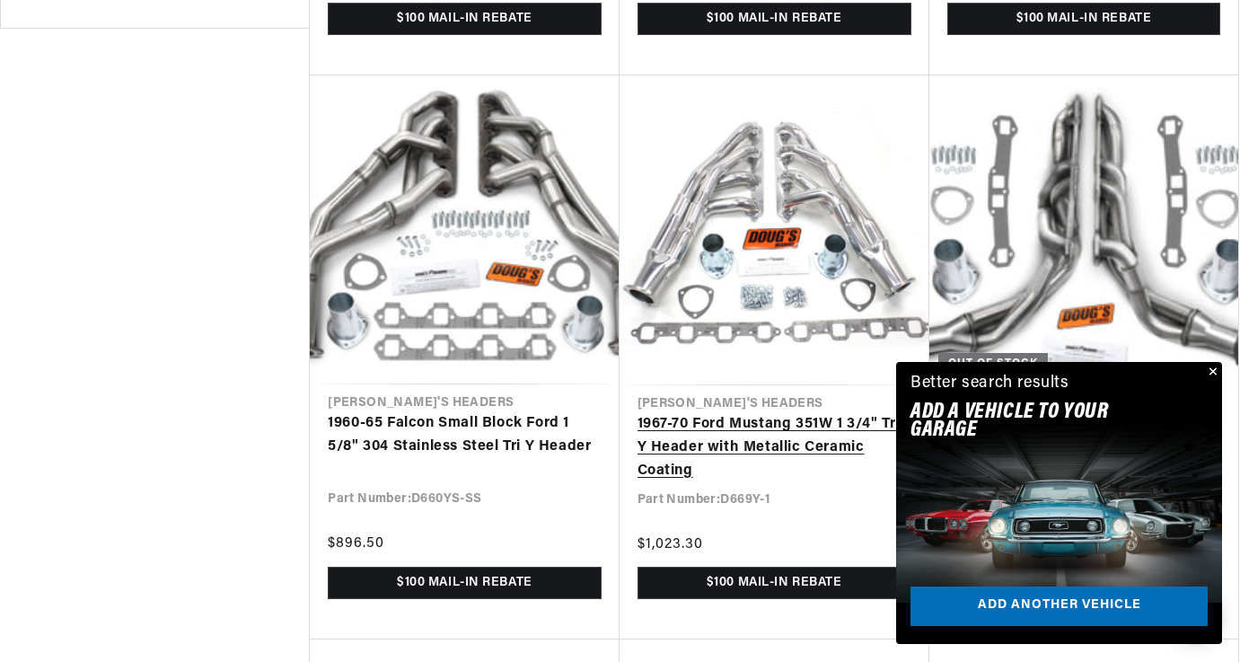
scroll to position [2321, 0]
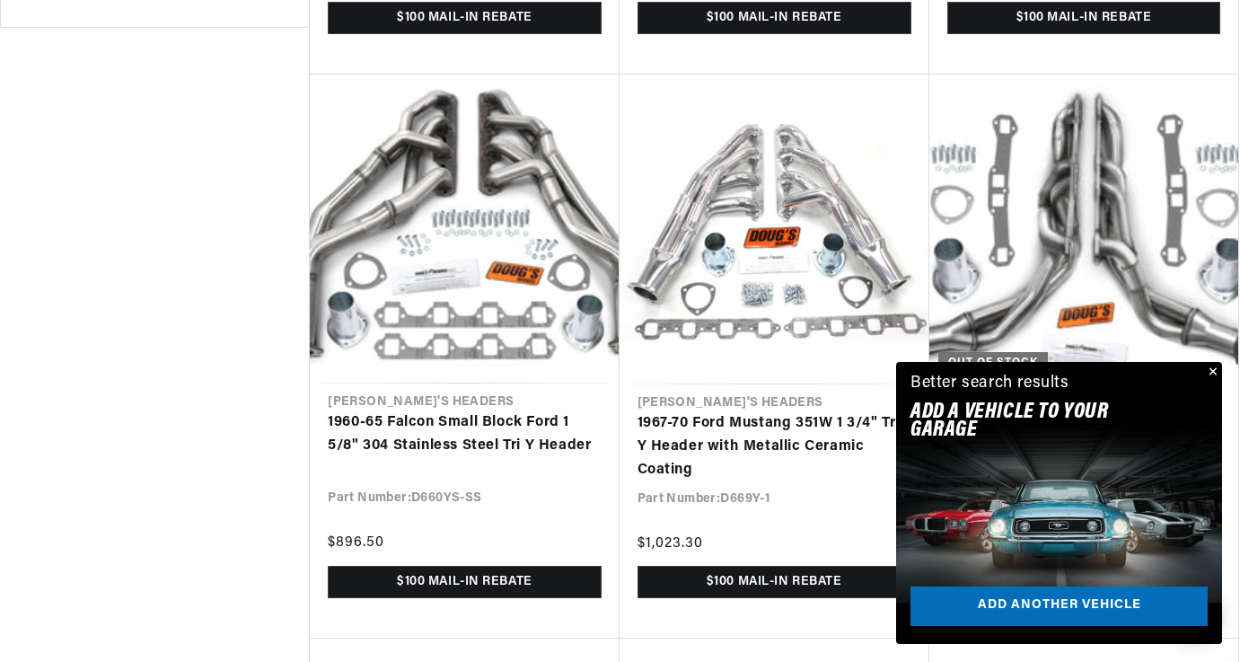
click at [1211, 367] on button "Close" at bounding box center [1212, 373] width 22 height 22
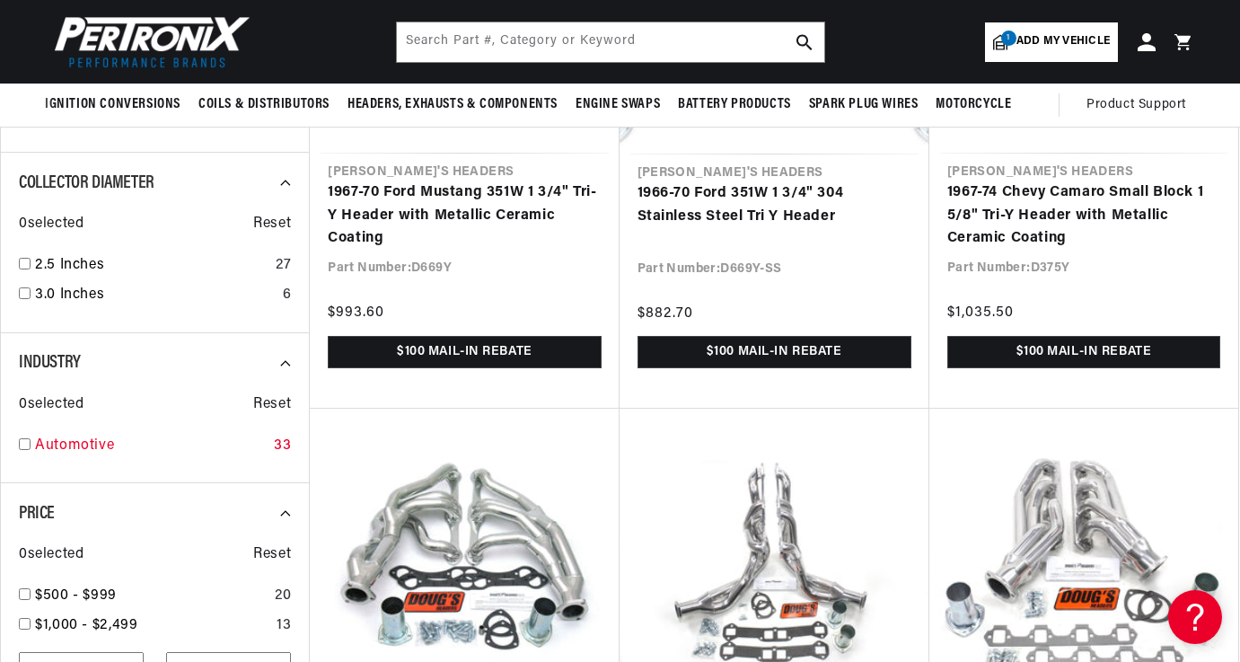
scroll to position [1064, 0]
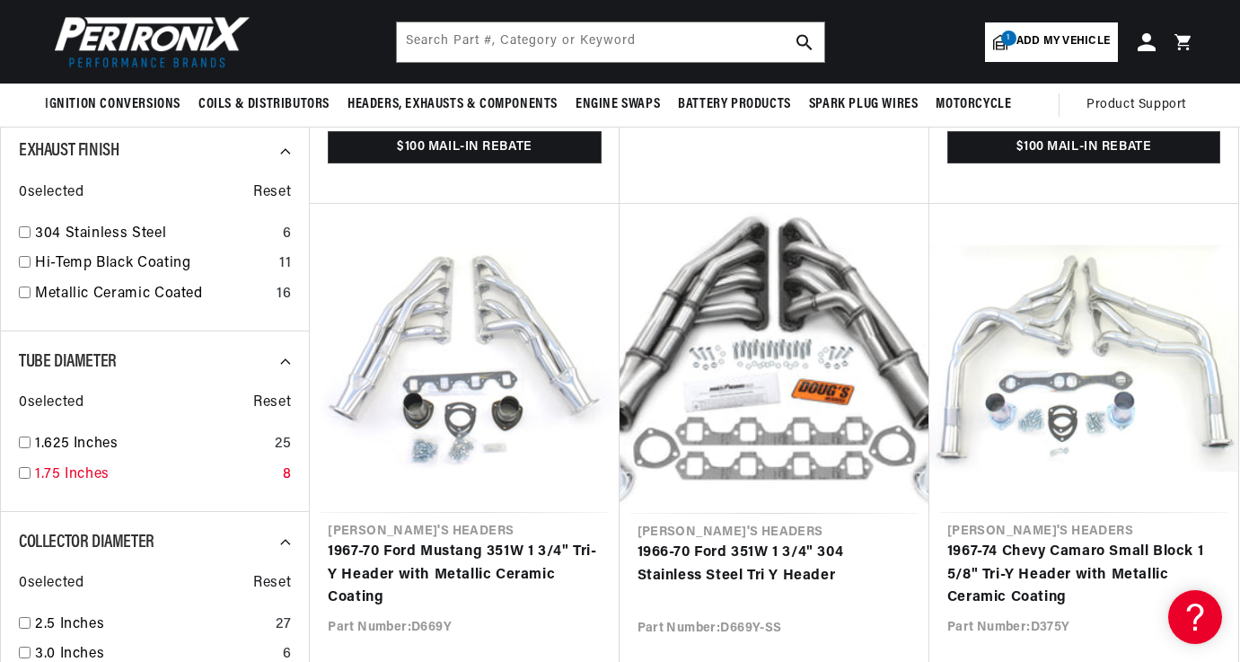
click at [27, 475] on input "checkbox" at bounding box center [25, 473] width 12 height 12
checkbox input "true"
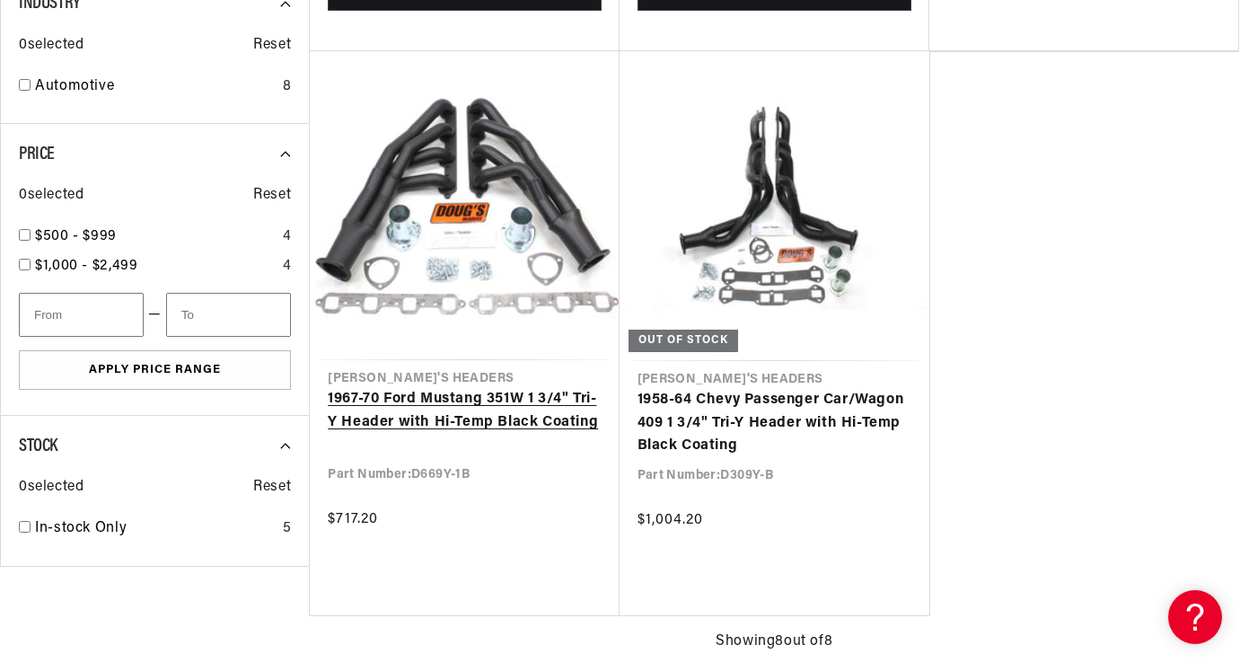
click at [491, 388] on link "1967-70 Ford Mustang 351W 1 3/4" Tri-Y Header with Hi-Temp Black Coating" at bounding box center [464, 411] width 273 height 46
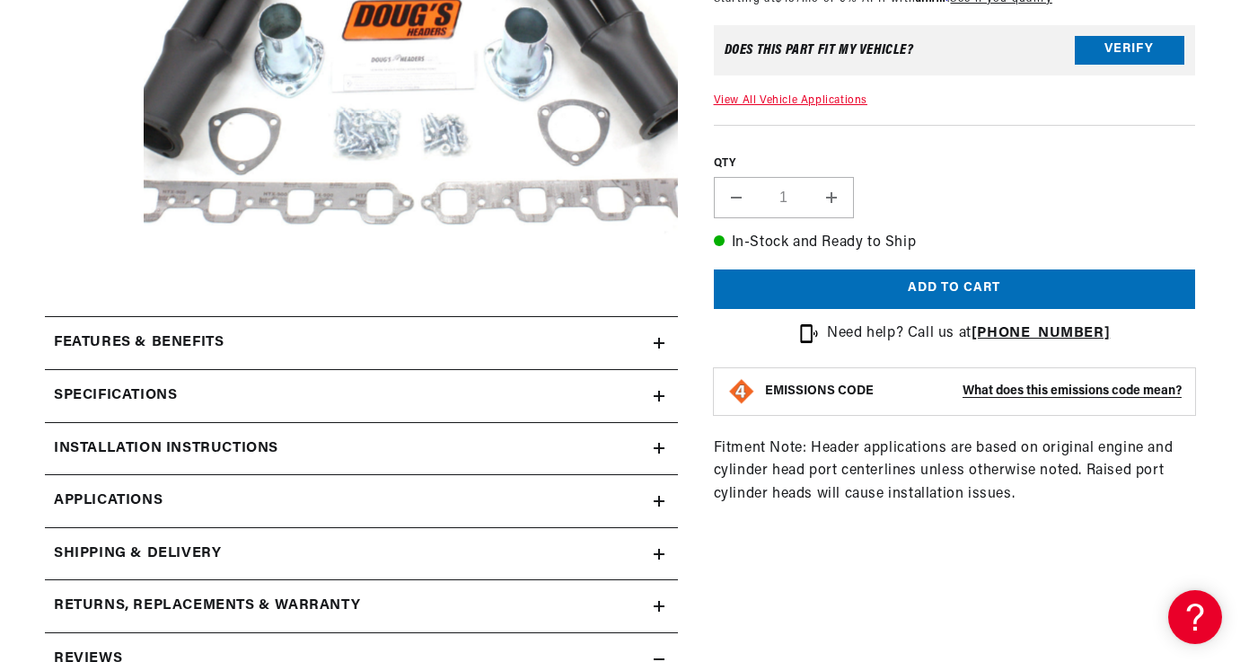
scroll to position [539, 0]
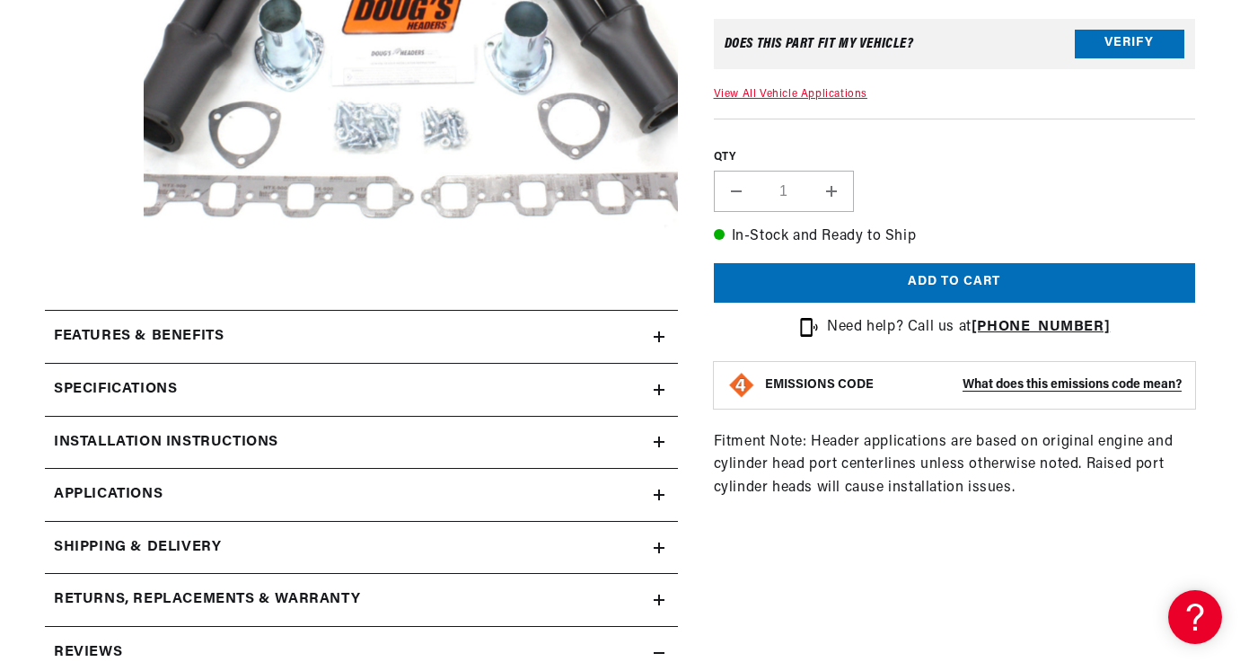
click at [655, 493] on icon at bounding box center [659, 494] width 11 height 11
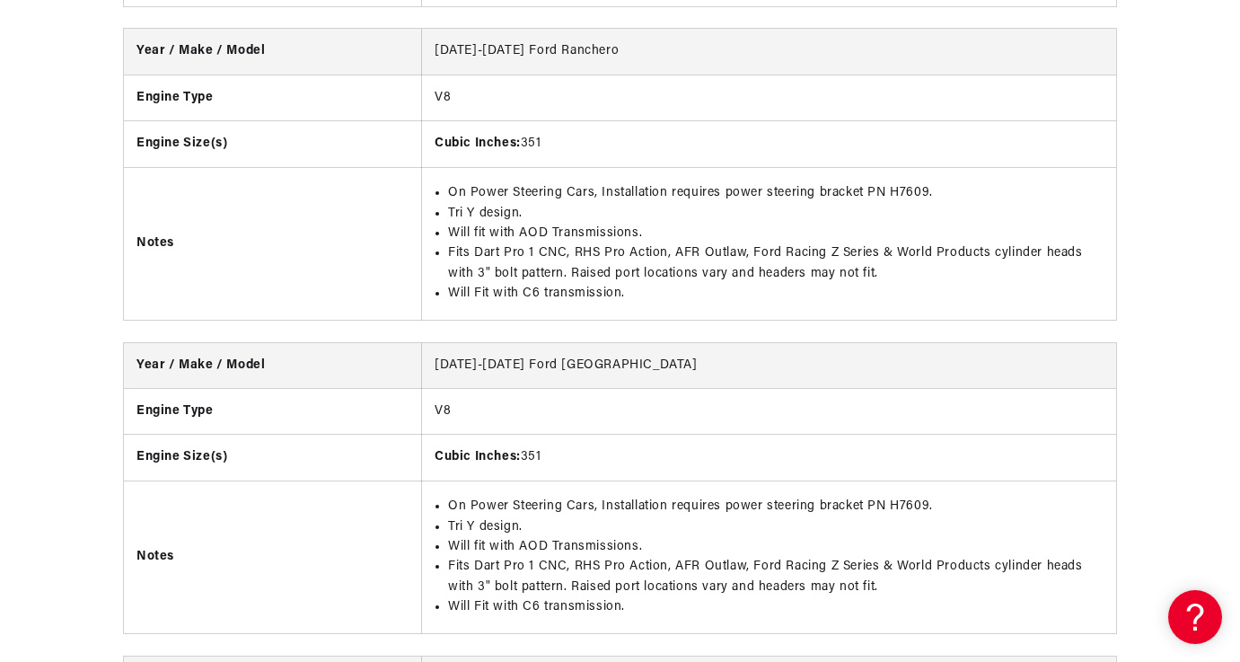
scroll to position [2827, 0]
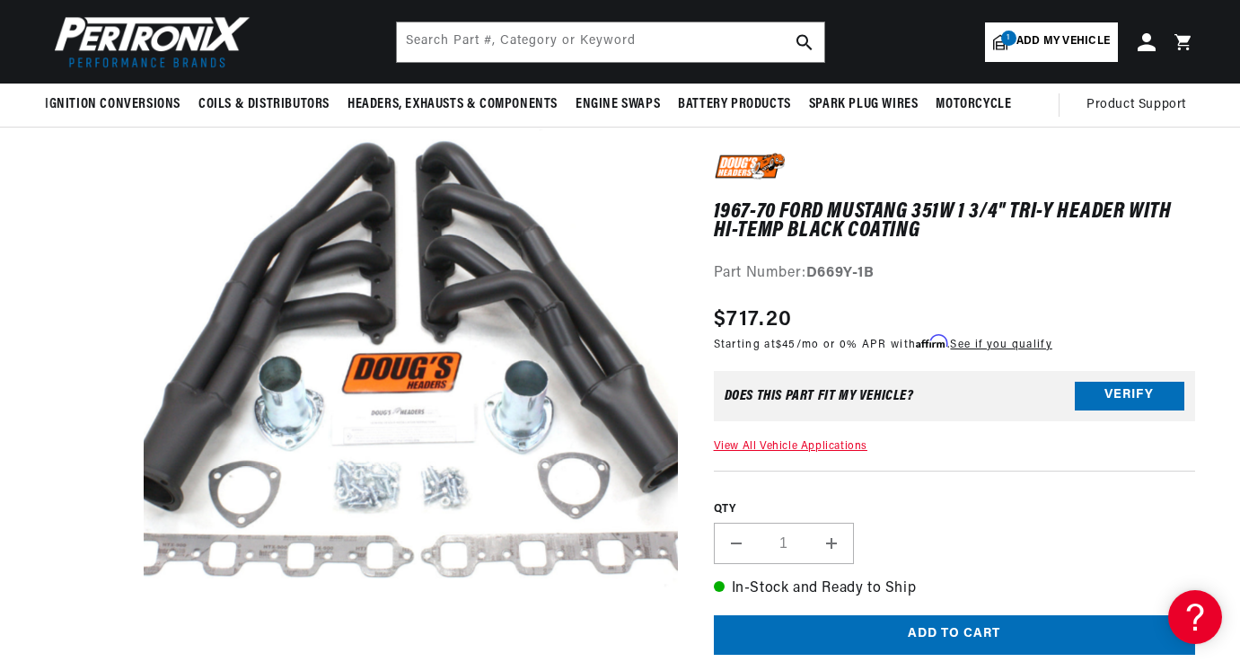
scroll to position [0, 997]
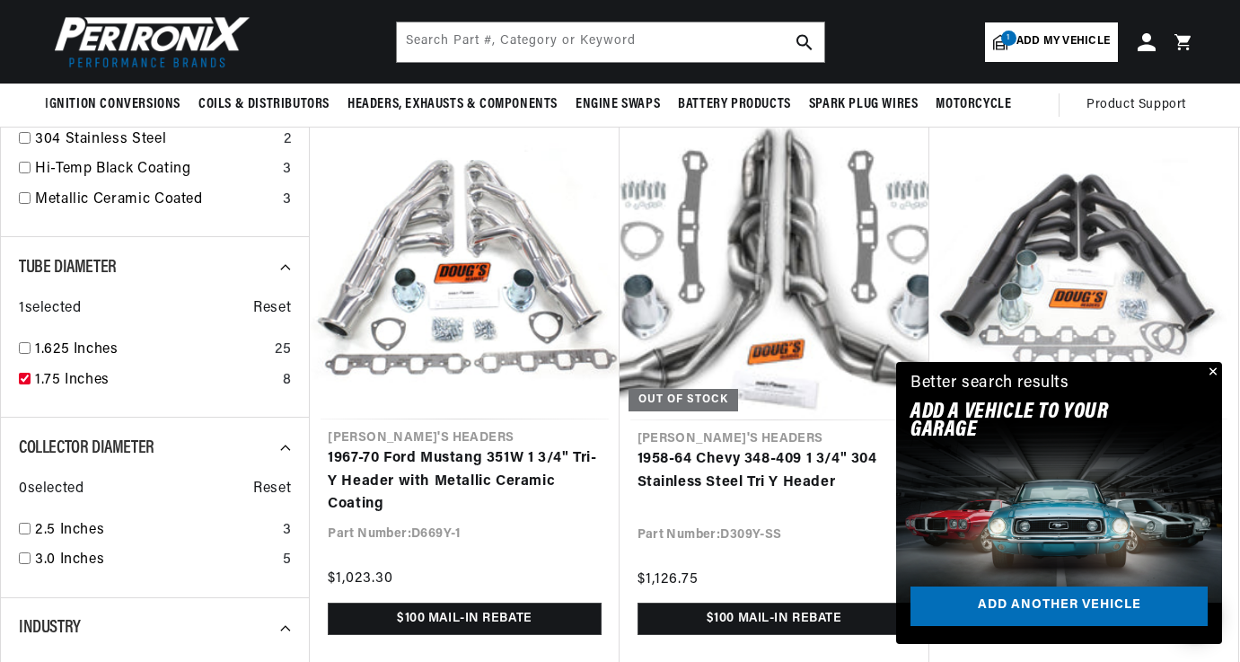
scroll to position [1154, 0]
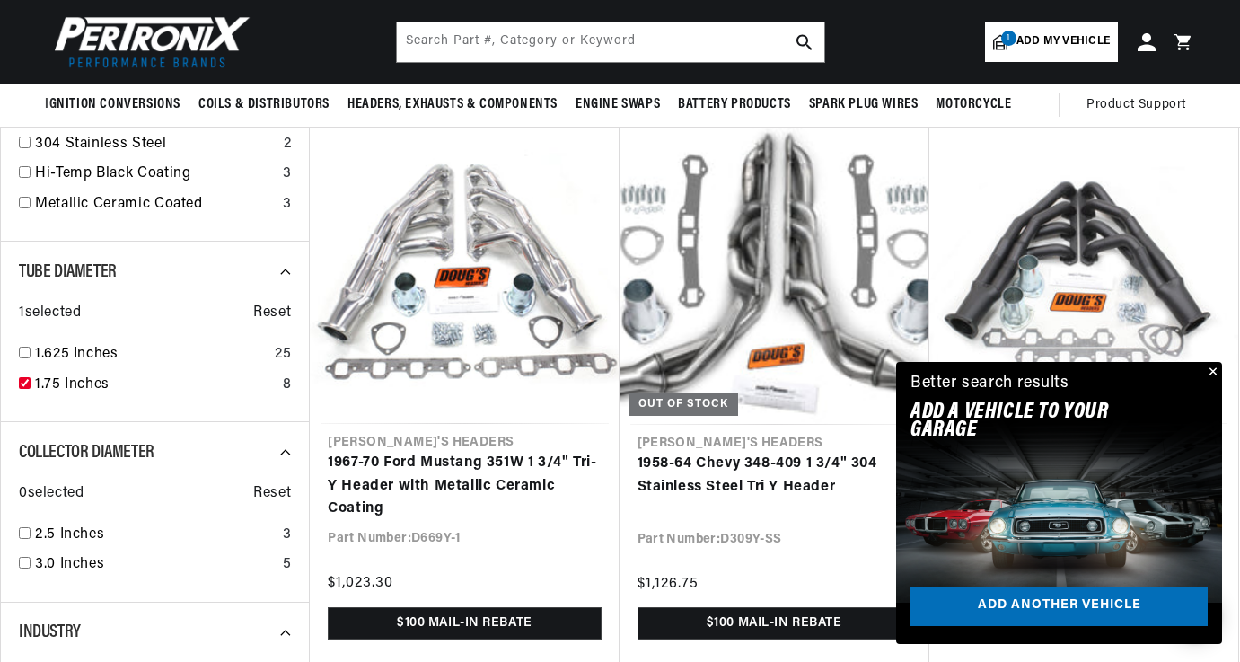
click at [1210, 367] on button "Close" at bounding box center [1212, 373] width 22 height 22
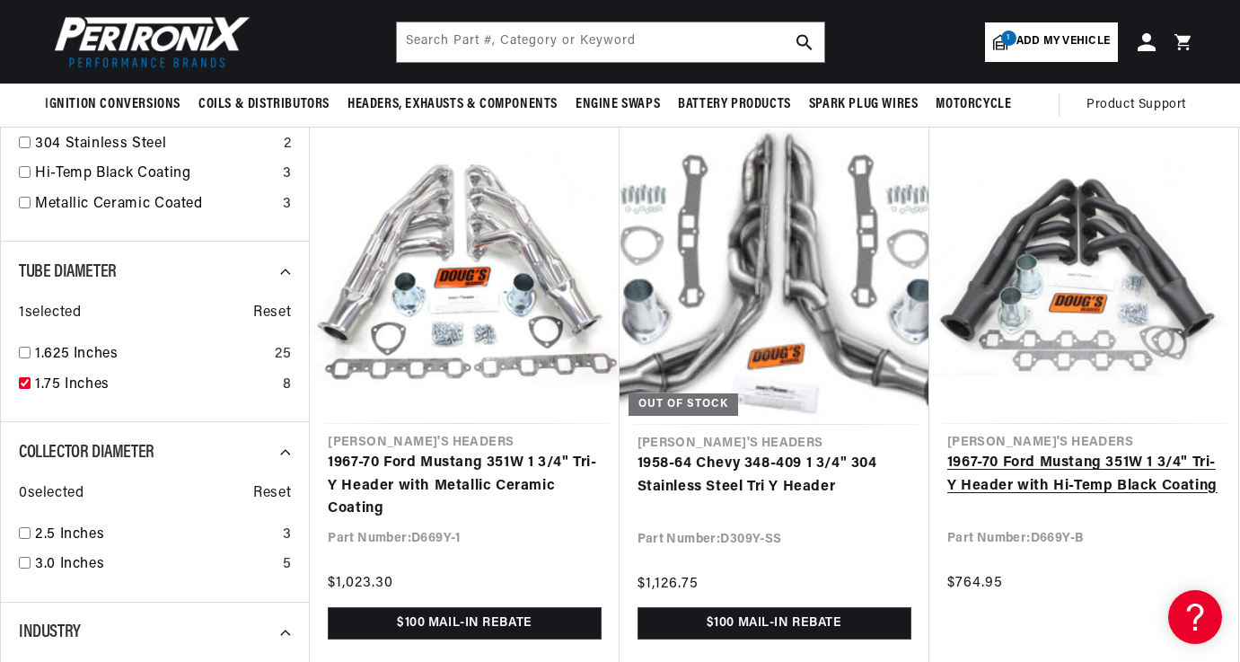
scroll to position [0, 1078]
click at [1062, 478] on link "1967-70 Ford Mustang 351W 1 3/4" Tri-Y Header with Hi-Temp Black Coating" at bounding box center [1083, 475] width 273 height 46
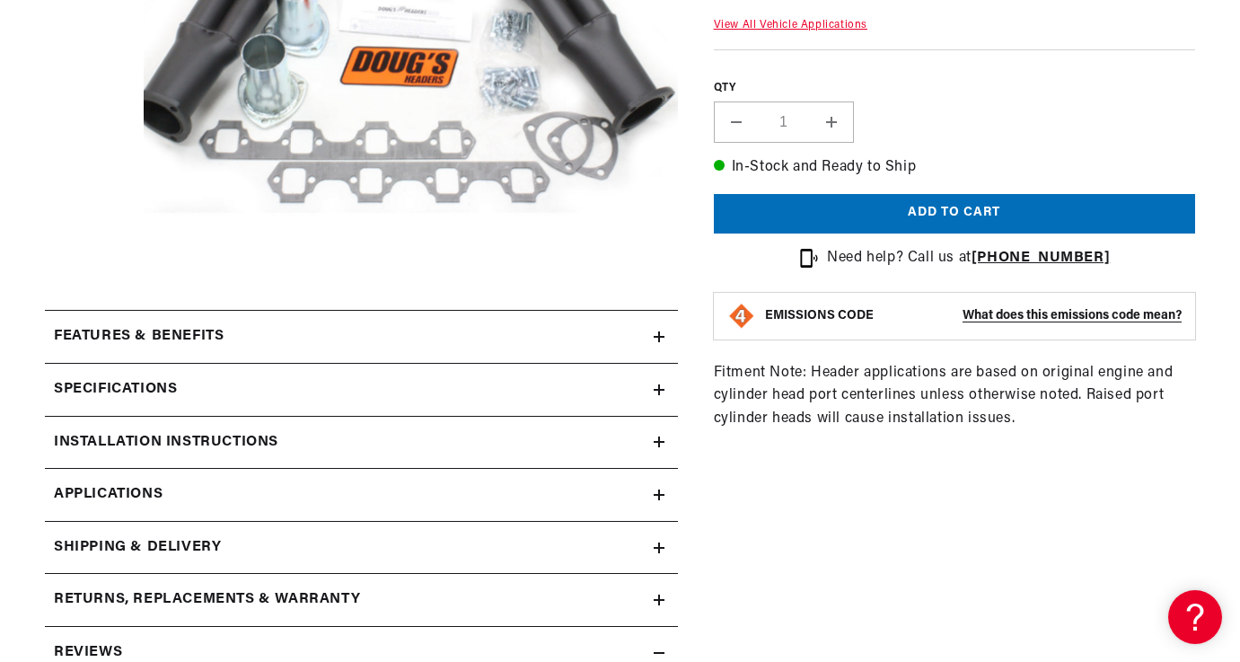
click at [662, 488] on link "Applications" at bounding box center [361, 495] width 633 height 53
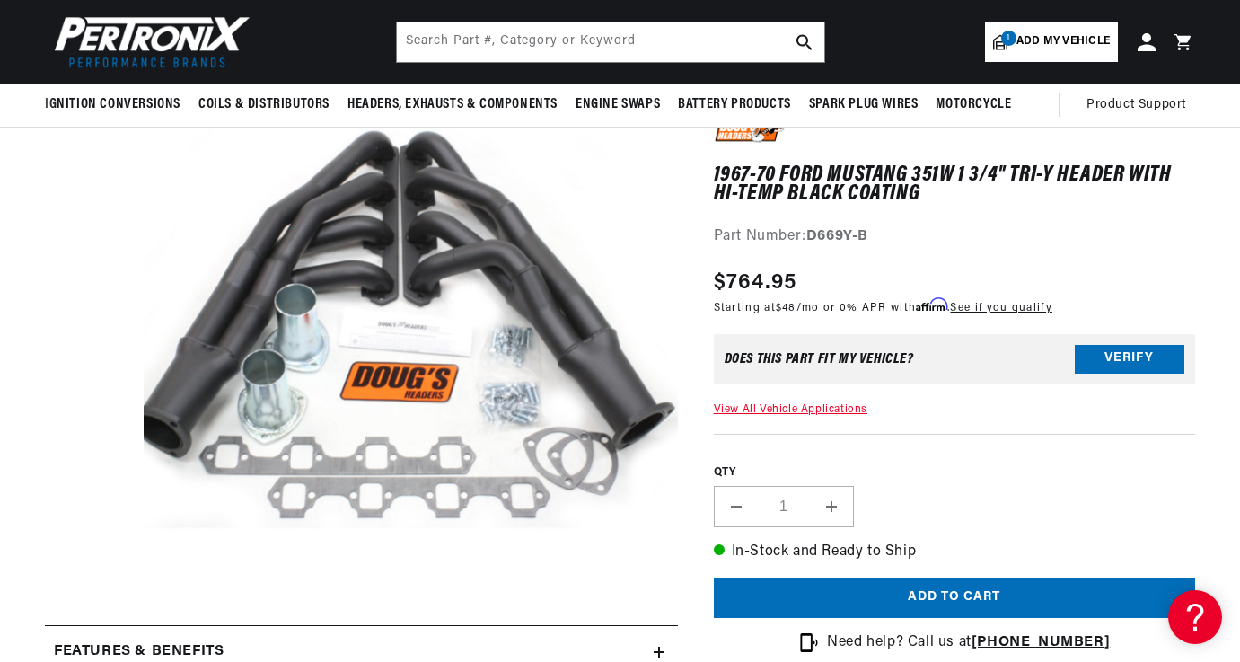
scroll to position [0, 2157]
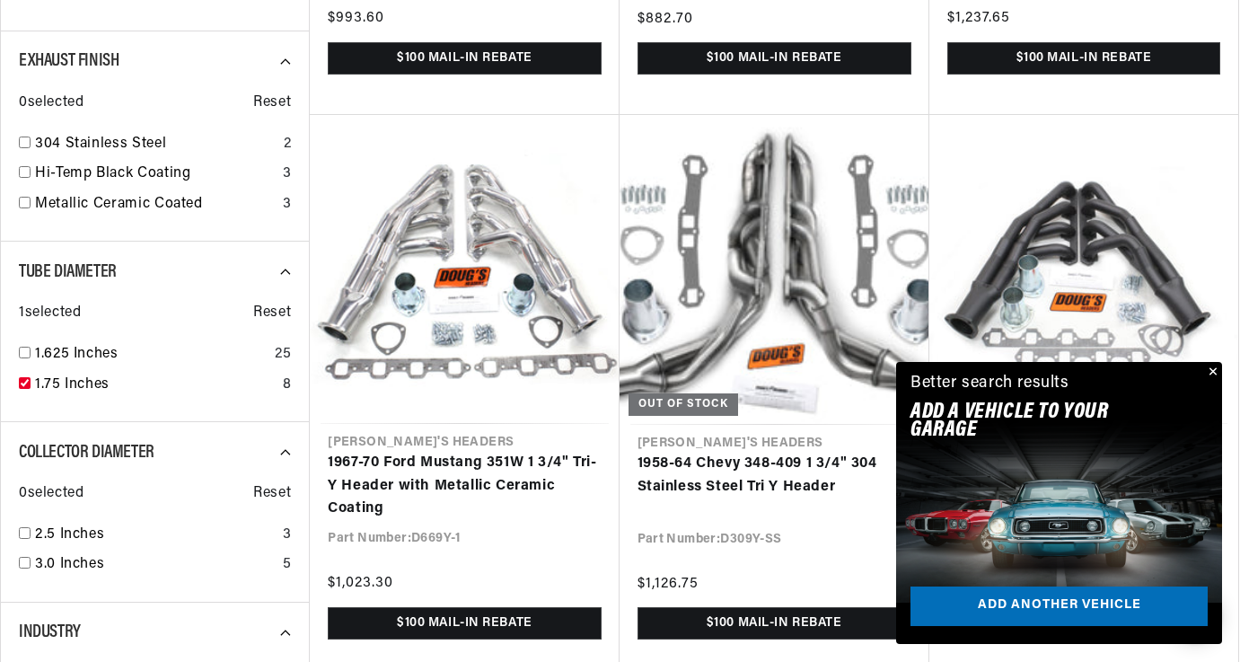
click at [1211, 367] on button "Close" at bounding box center [1212, 373] width 22 height 22
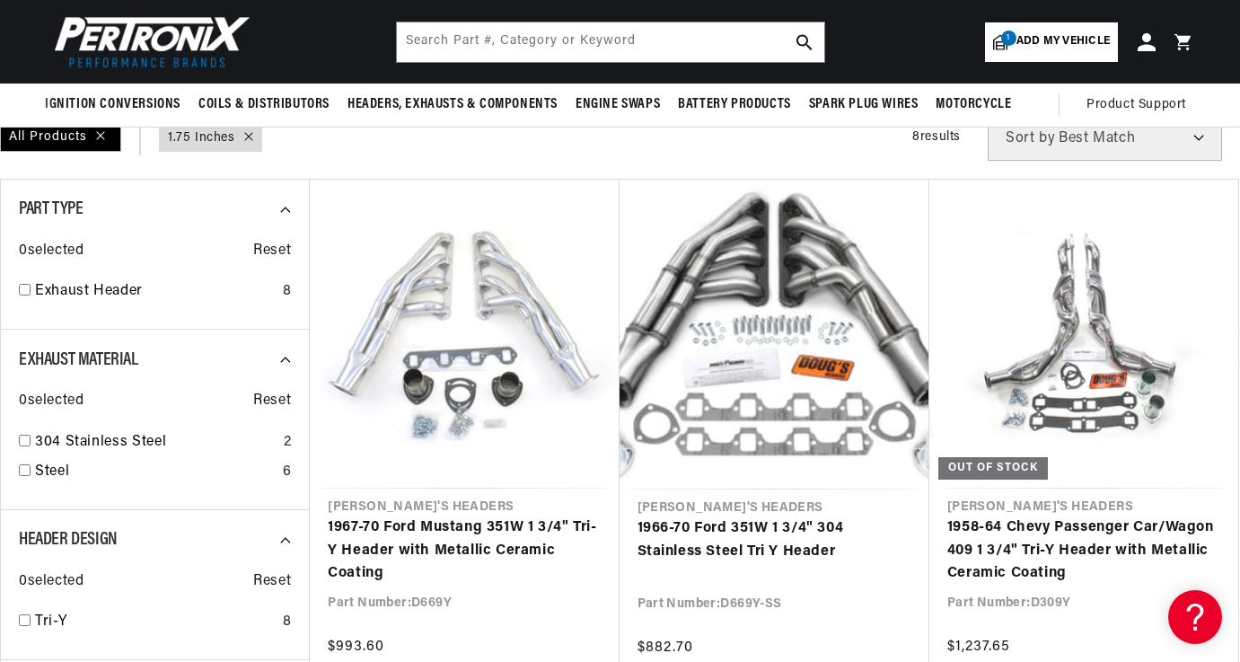
scroll to position [0, 1078]
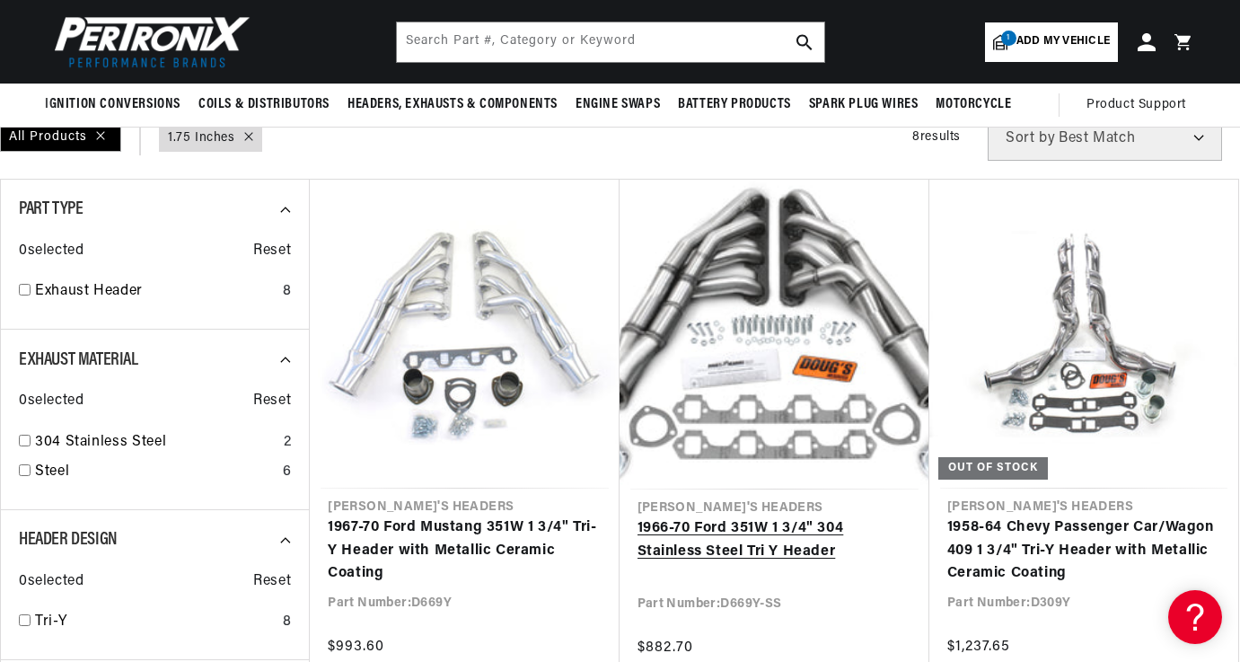
click at [742, 527] on link "1966-70 Ford 351W 1 3/4" 304 Stainless Steel Tri Y Header" at bounding box center [775, 540] width 274 height 46
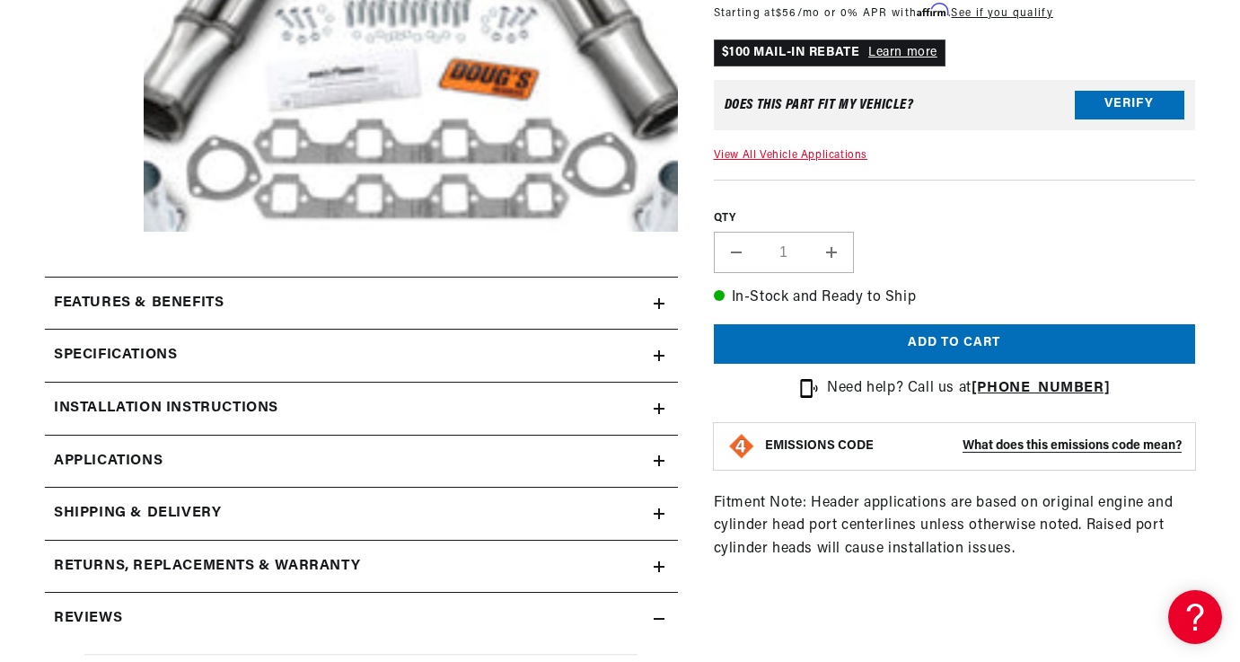
click at [655, 455] on icon at bounding box center [659, 460] width 11 height 11
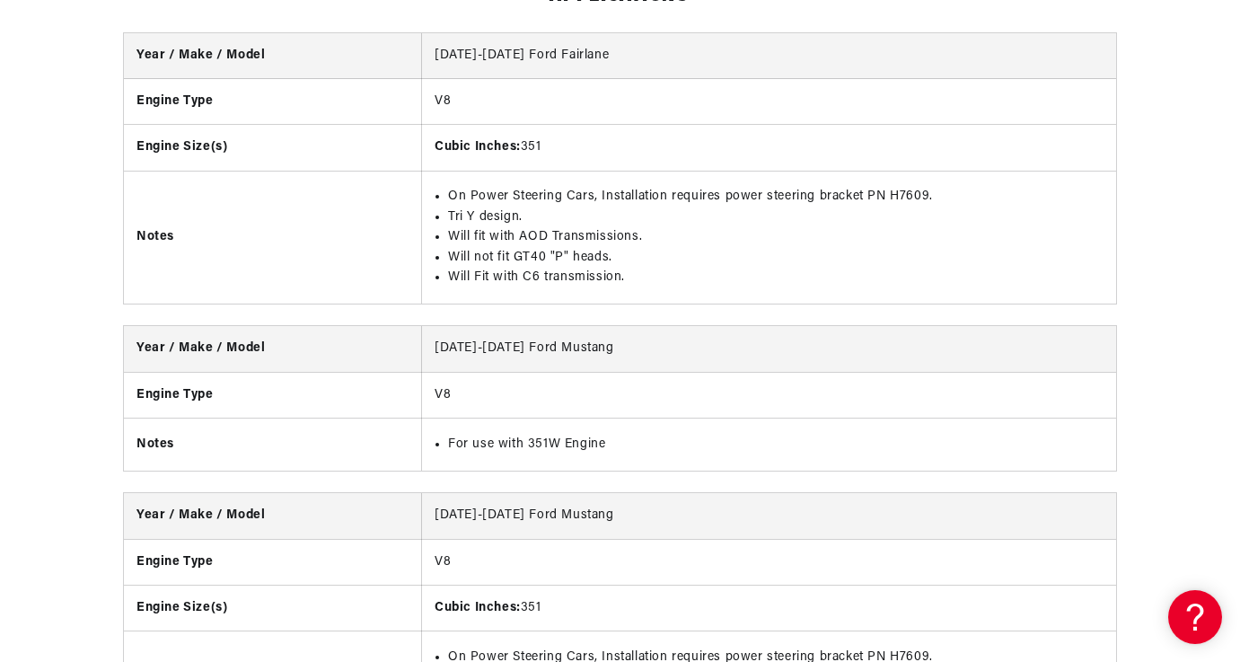
scroll to position [0, 2157]
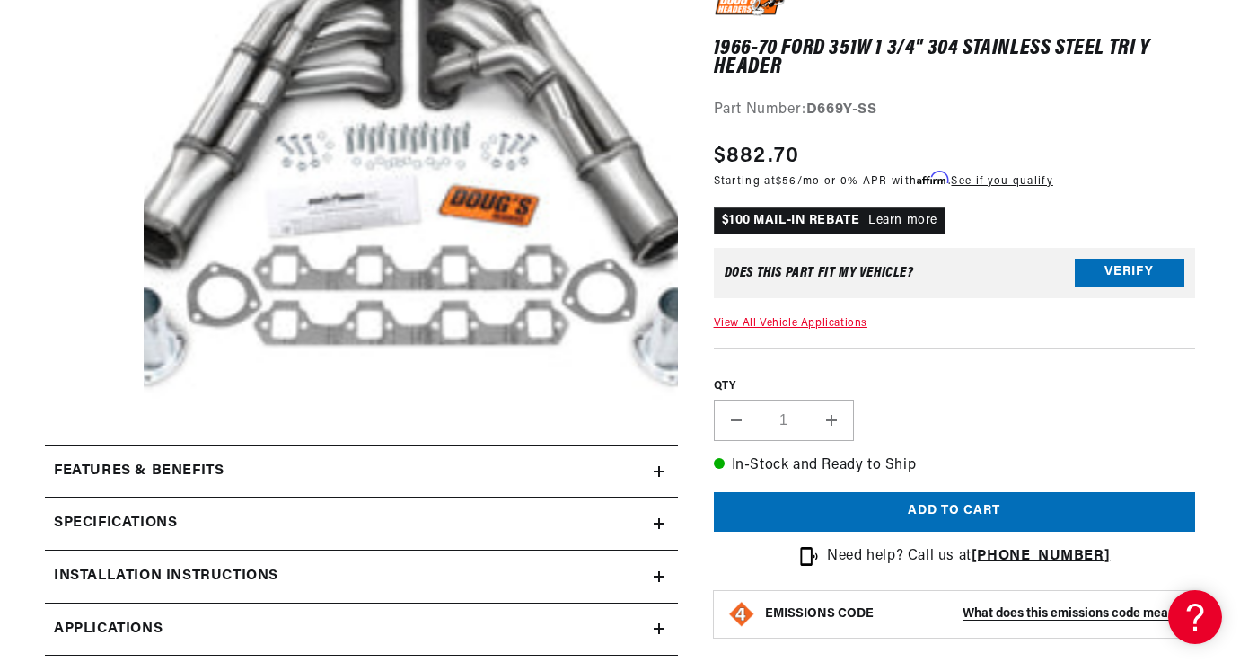
scroll to position [539, 0]
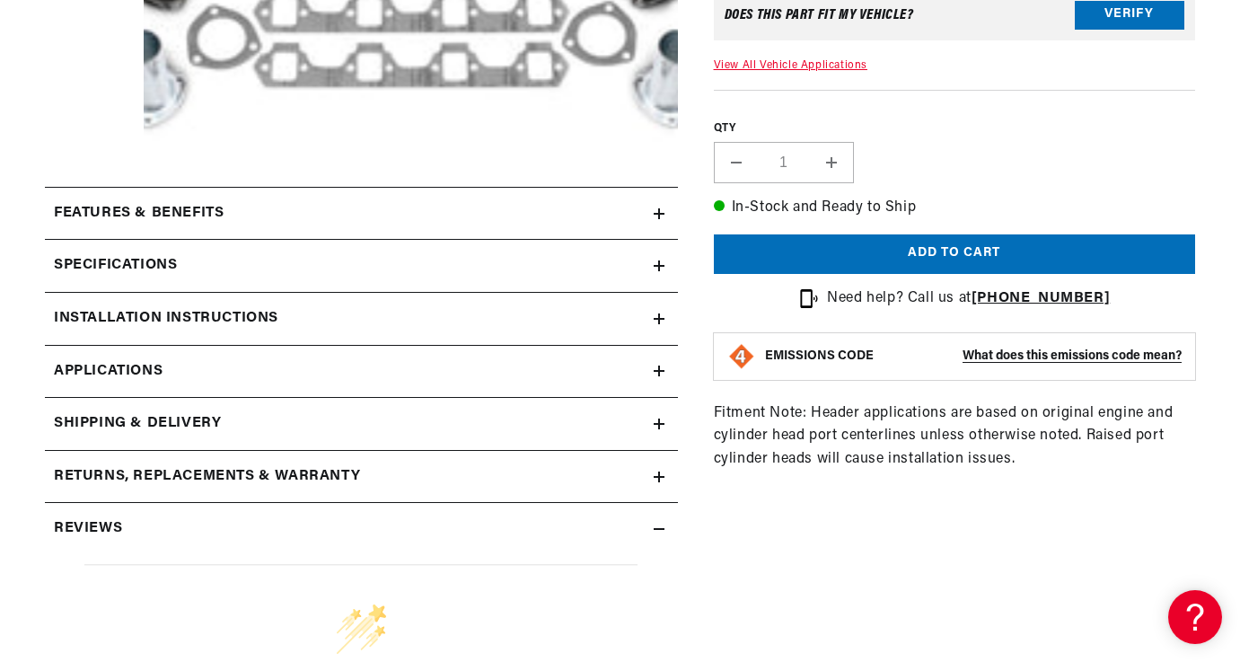
click at [662, 214] on icon at bounding box center [659, 214] width 11 height 0
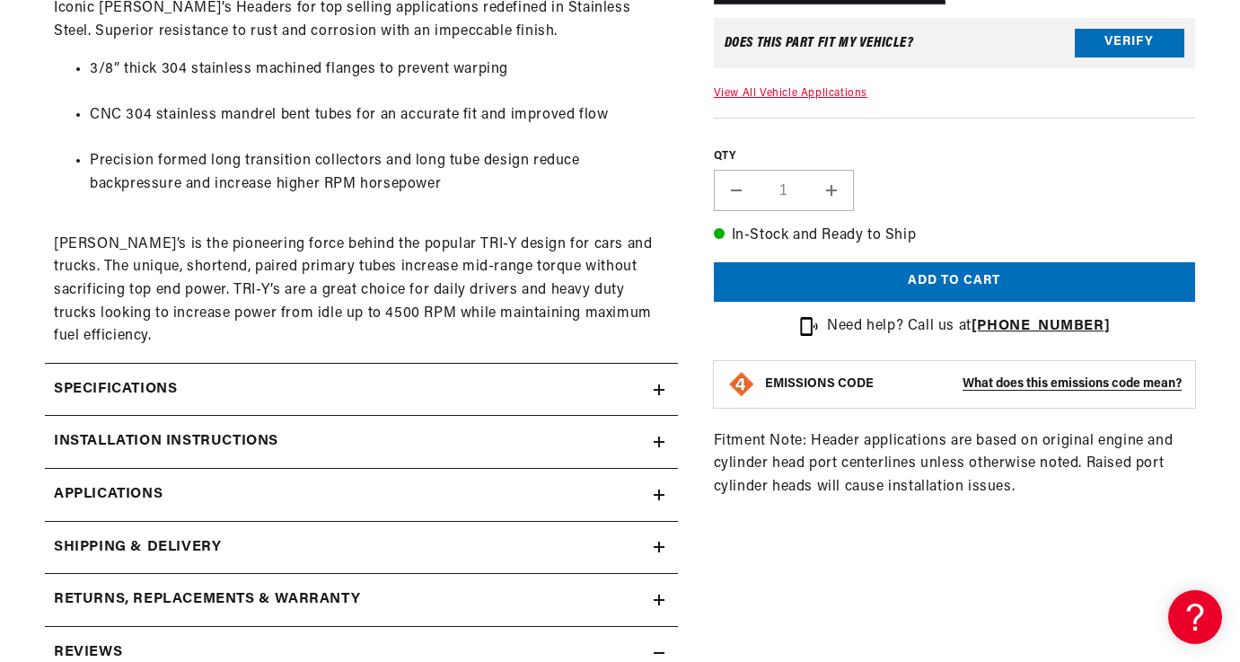
scroll to position [808, 0]
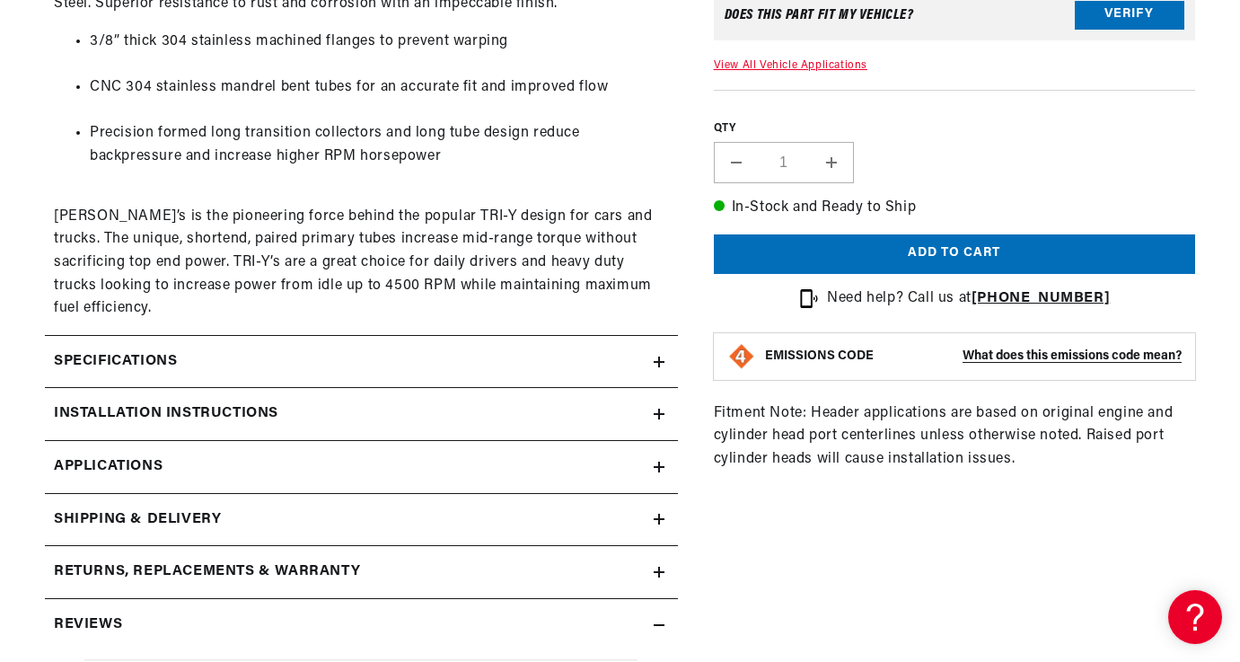
click at [658, 362] on icon at bounding box center [659, 362] width 11 height 0
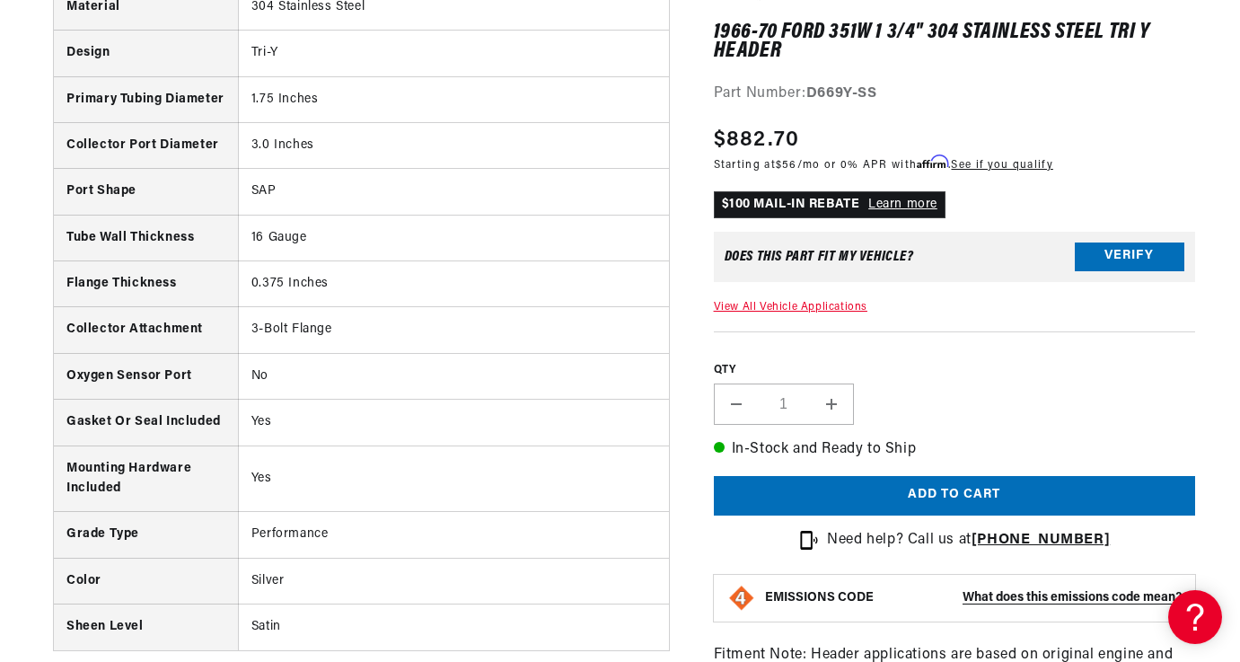
scroll to position [1347, 0]
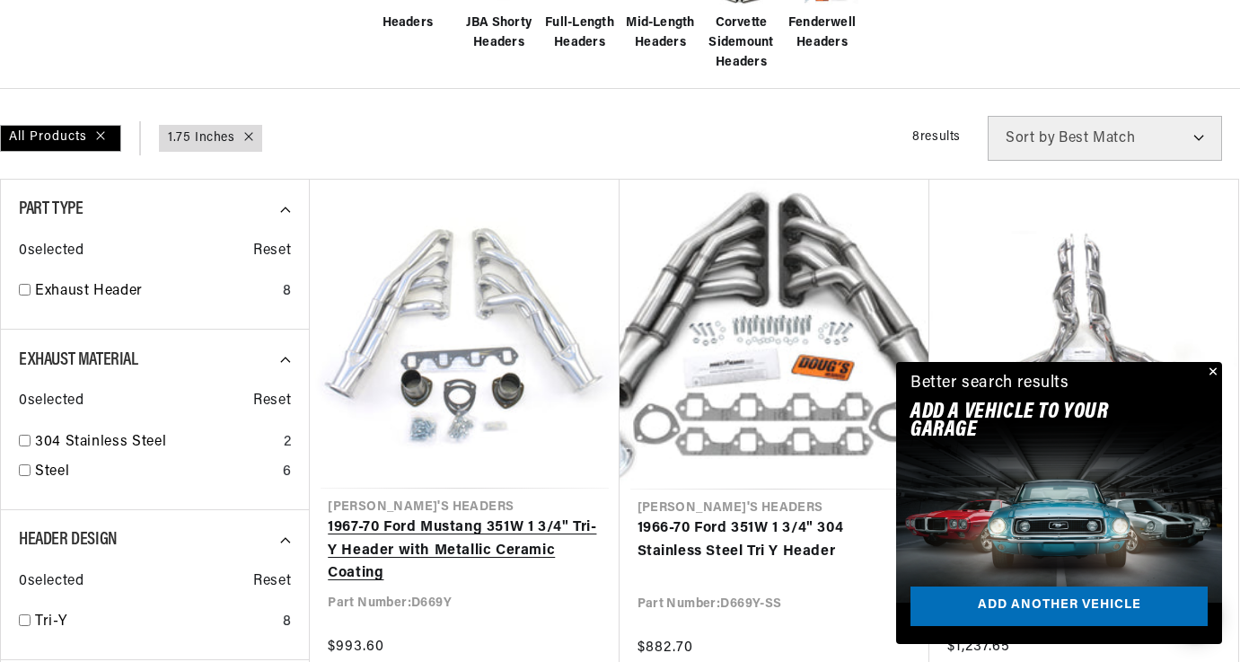
click at [490, 523] on link "1967-70 Ford Mustang 351W 1 3/4" Tri-Y Header with Metallic Ceramic Coating" at bounding box center [464, 550] width 273 height 69
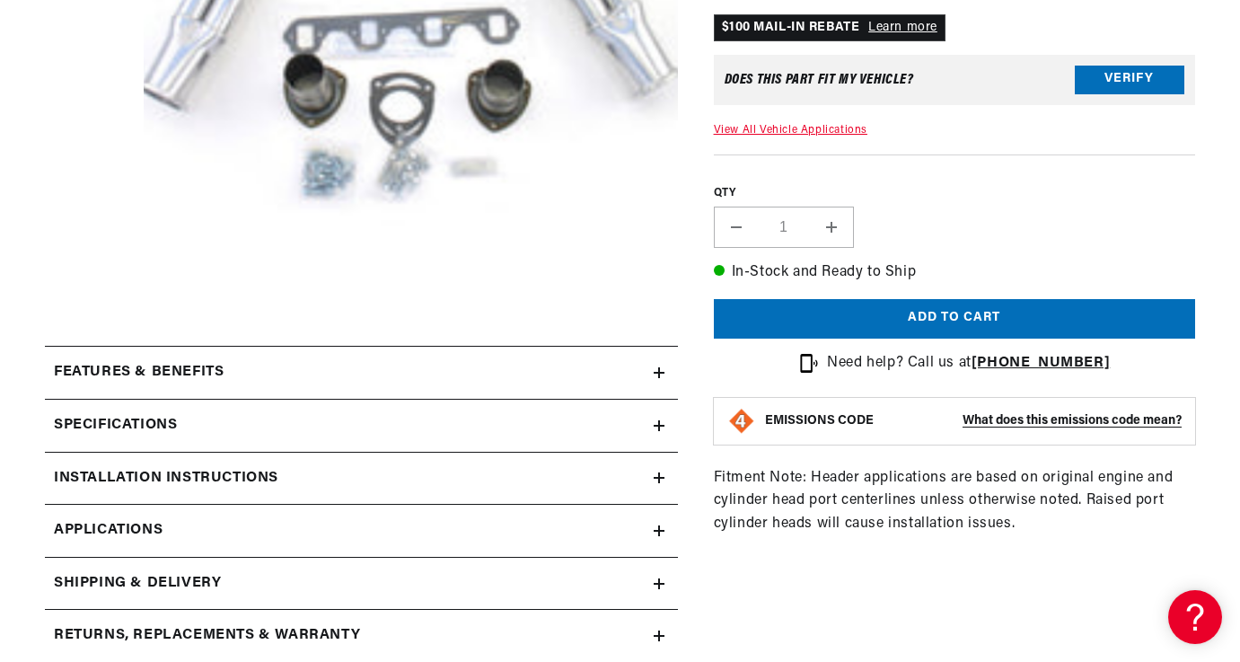
scroll to position [539, 0]
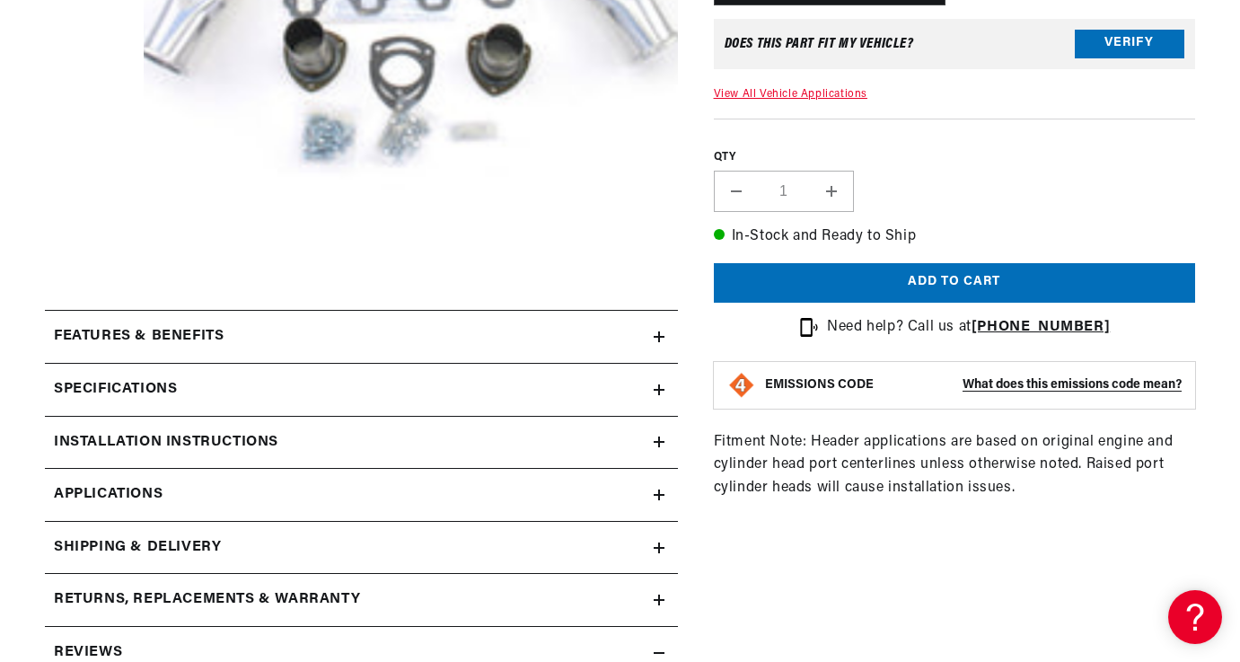
click at [655, 336] on icon at bounding box center [659, 336] width 11 height 11
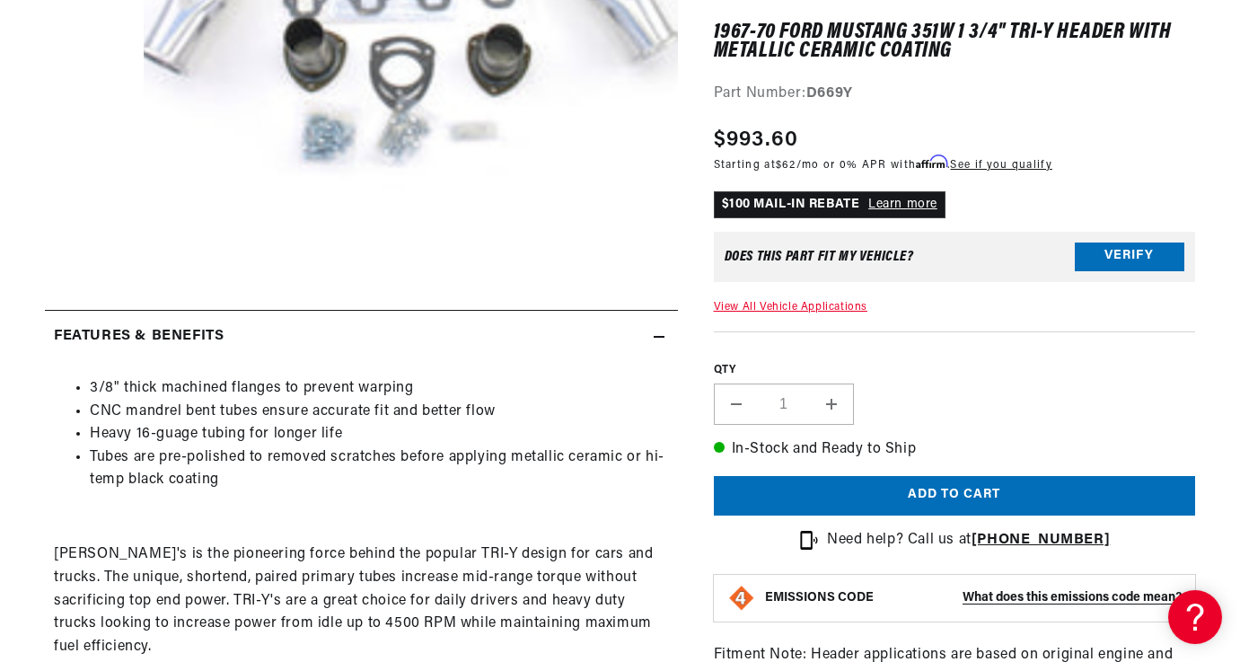
scroll to position [0, 1078]
click at [659, 336] on icon at bounding box center [659, 336] width 11 height 11
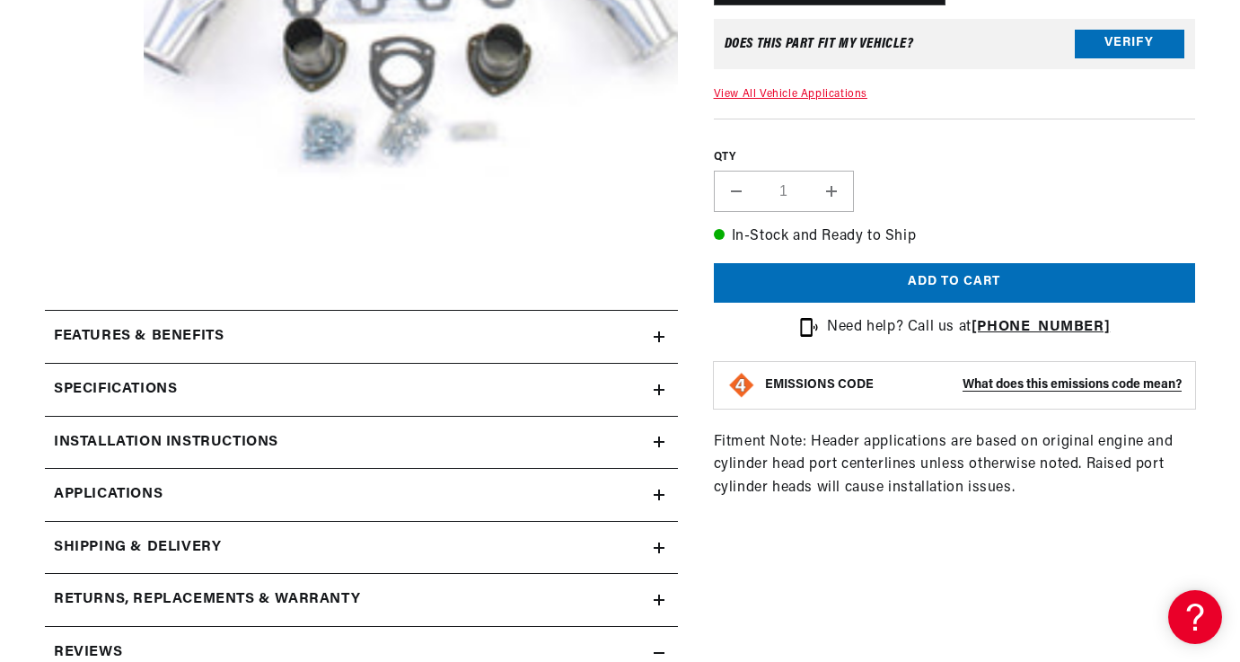
click at [655, 390] on icon at bounding box center [659, 390] width 11 height 0
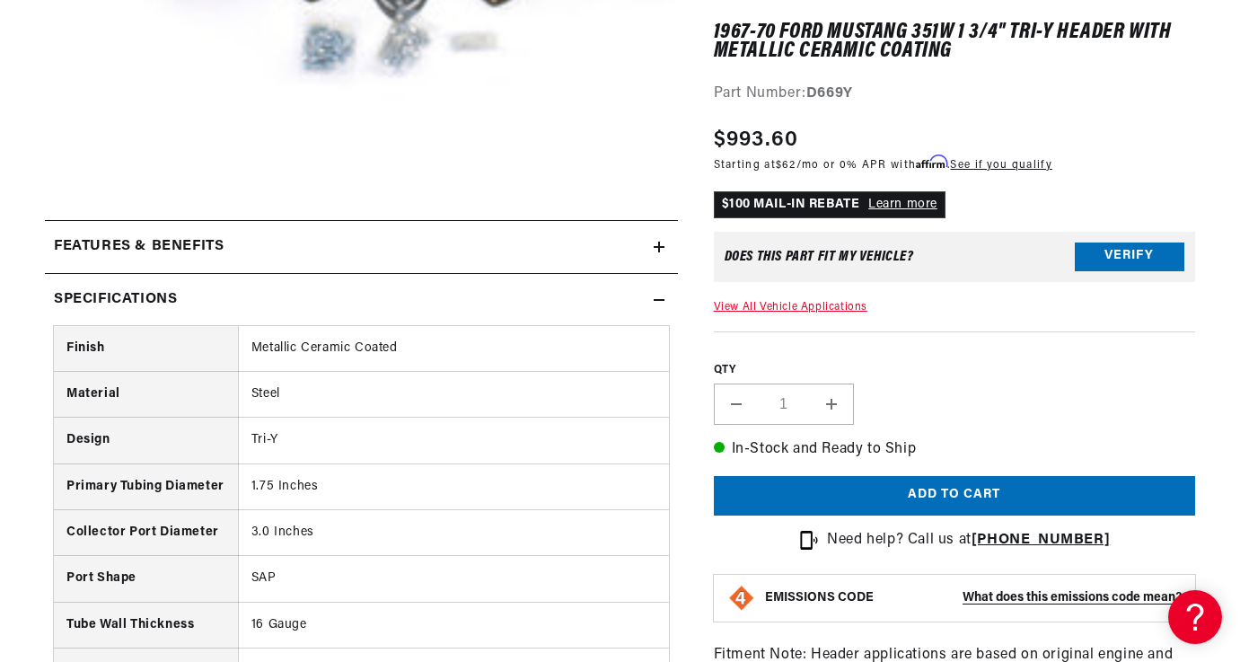
scroll to position [0, 2157]
click at [655, 288] on summary "Specifications" at bounding box center [361, 300] width 633 height 52
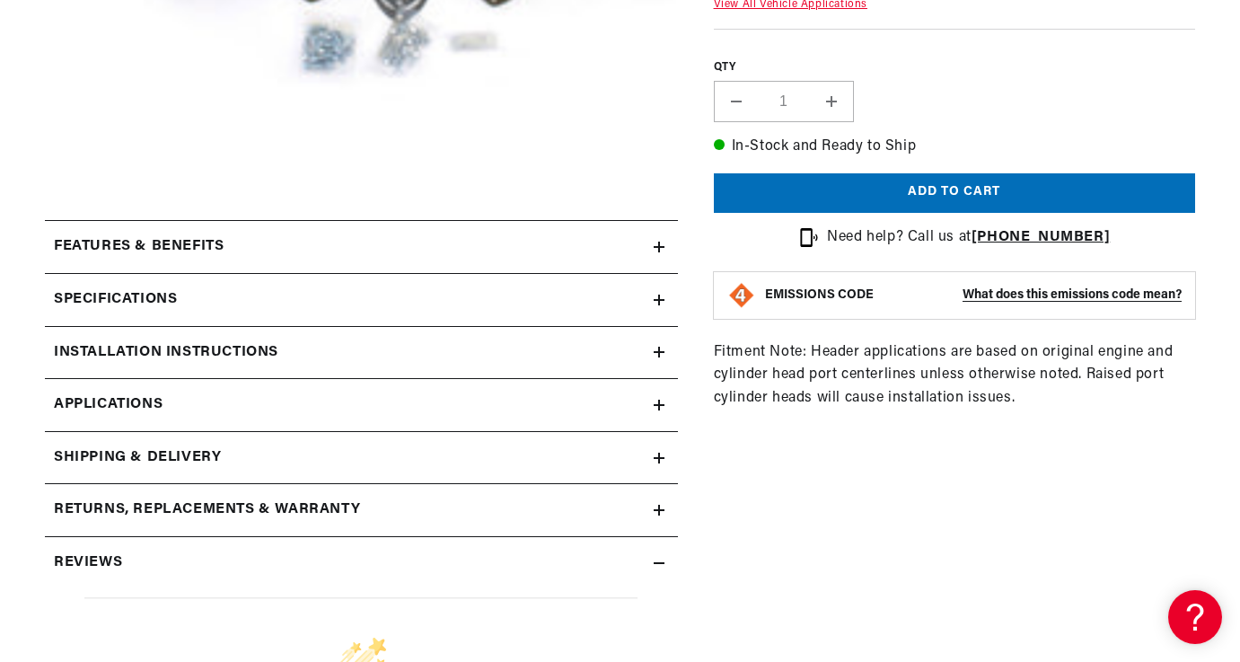
click at [659, 400] on icon at bounding box center [659, 405] width 0 height 11
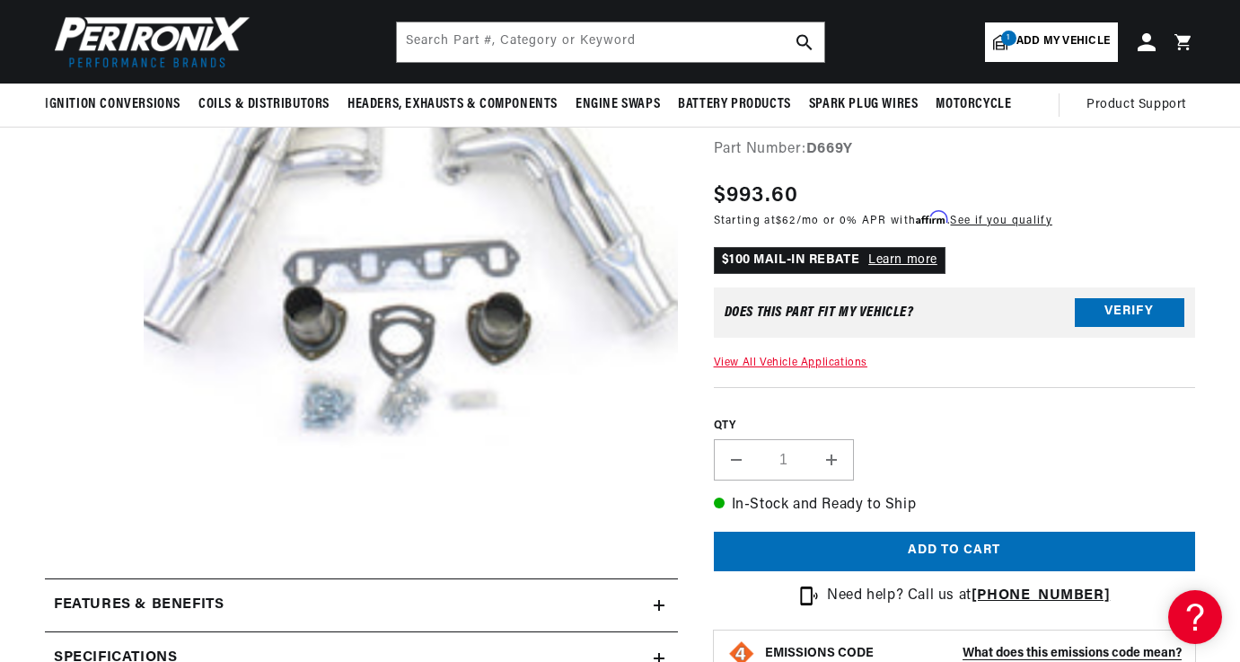
scroll to position [180, 0]
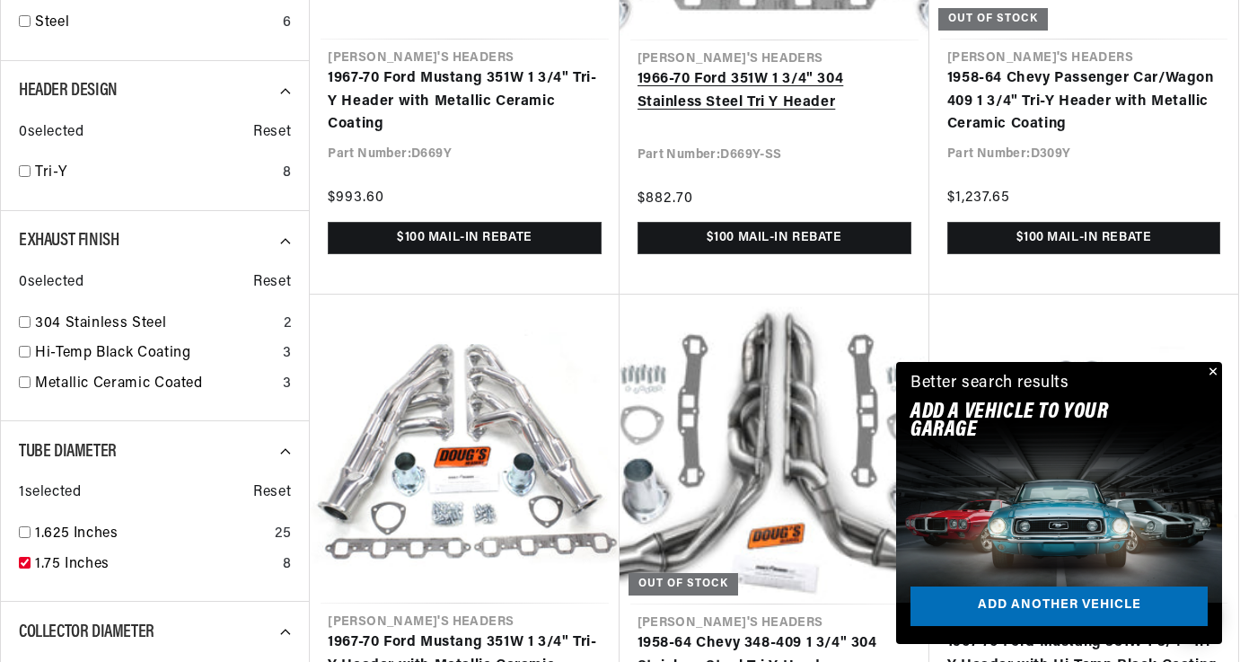
scroll to position [0, 1078]
click at [1214, 370] on button "Close" at bounding box center [1212, 373] width 22 height 22
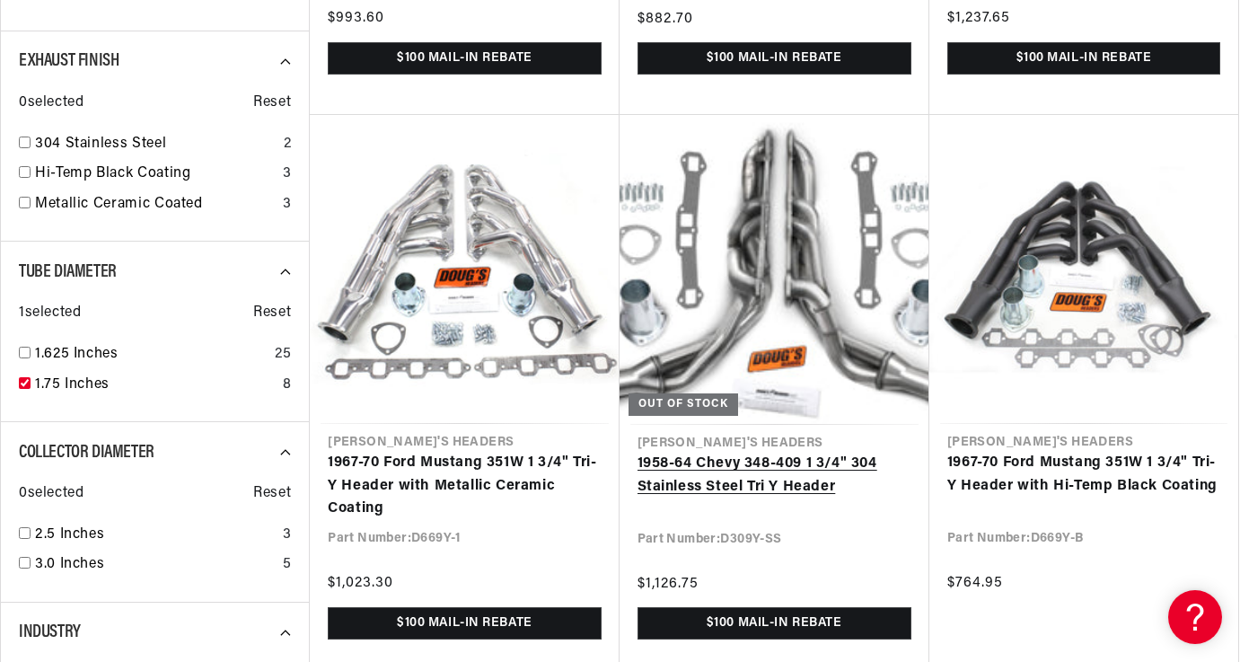
scroll to position [0, 2157]
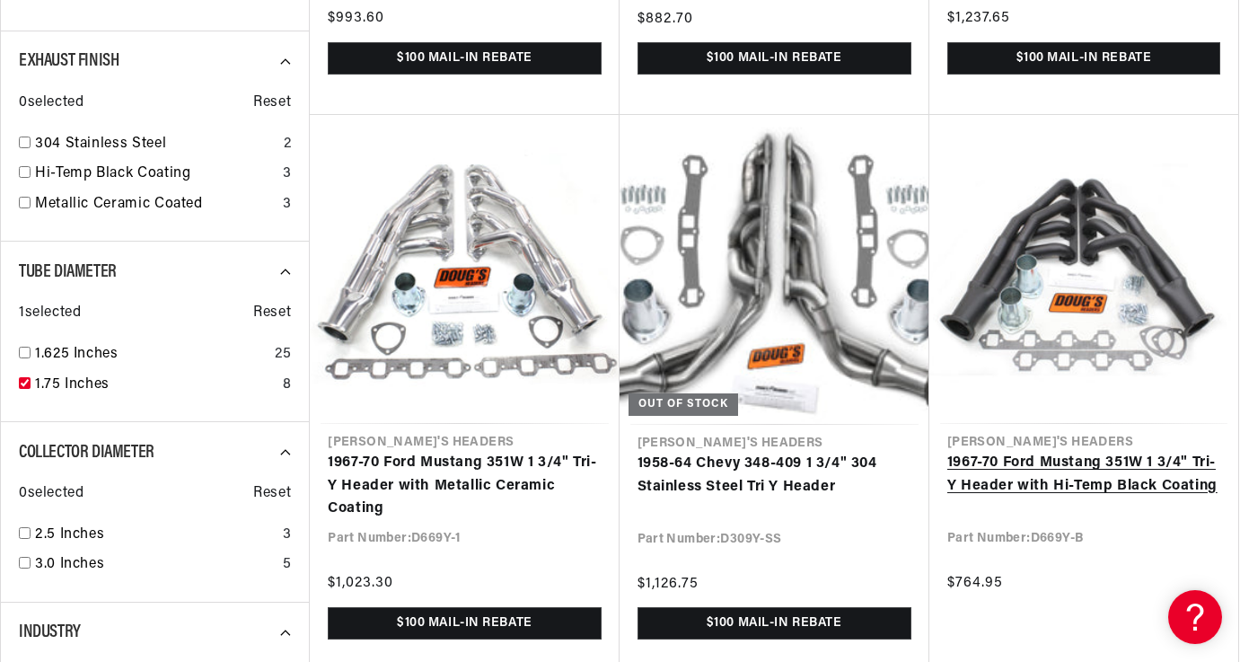
click at [1071, 469] on link "1967-70 Ford Mustang 351W 1 3/4" Tri-Y Header with Hi-Temp Black Coating" at bounding box center [1083, 475] width 273 height 46
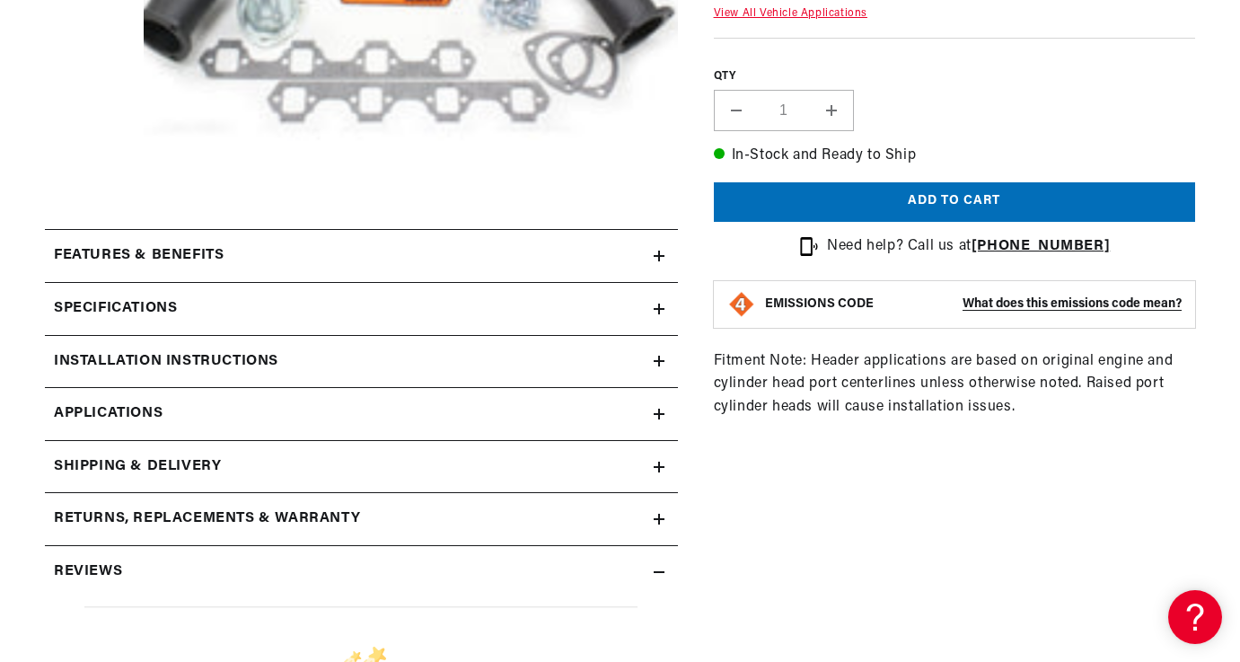
scroll to position [629, 0]
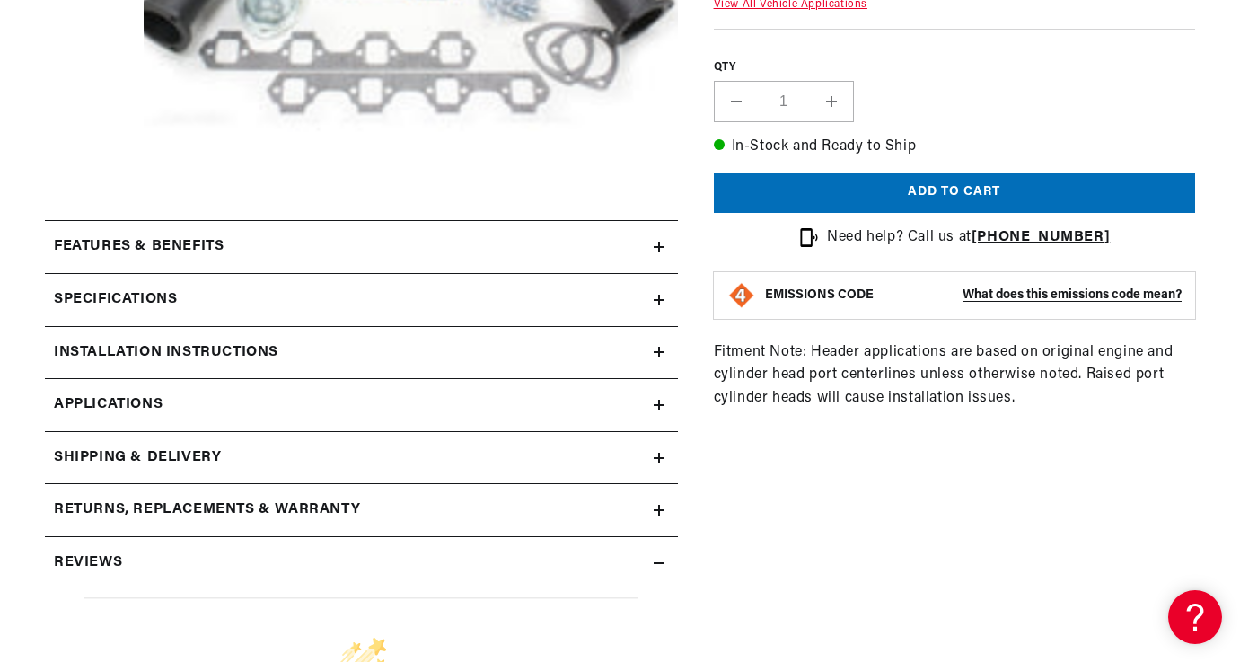
click at [657, 405] on icon at bounding box center [659, 405] width 11 height 0
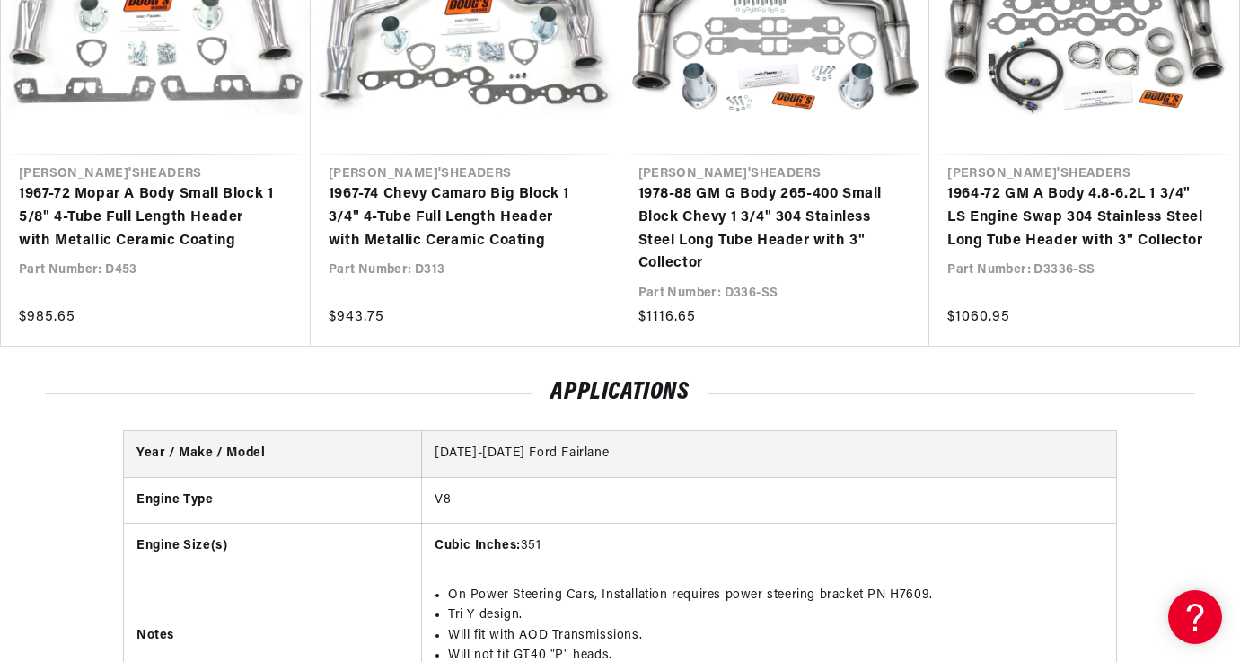
scroll to position [2159, 0]
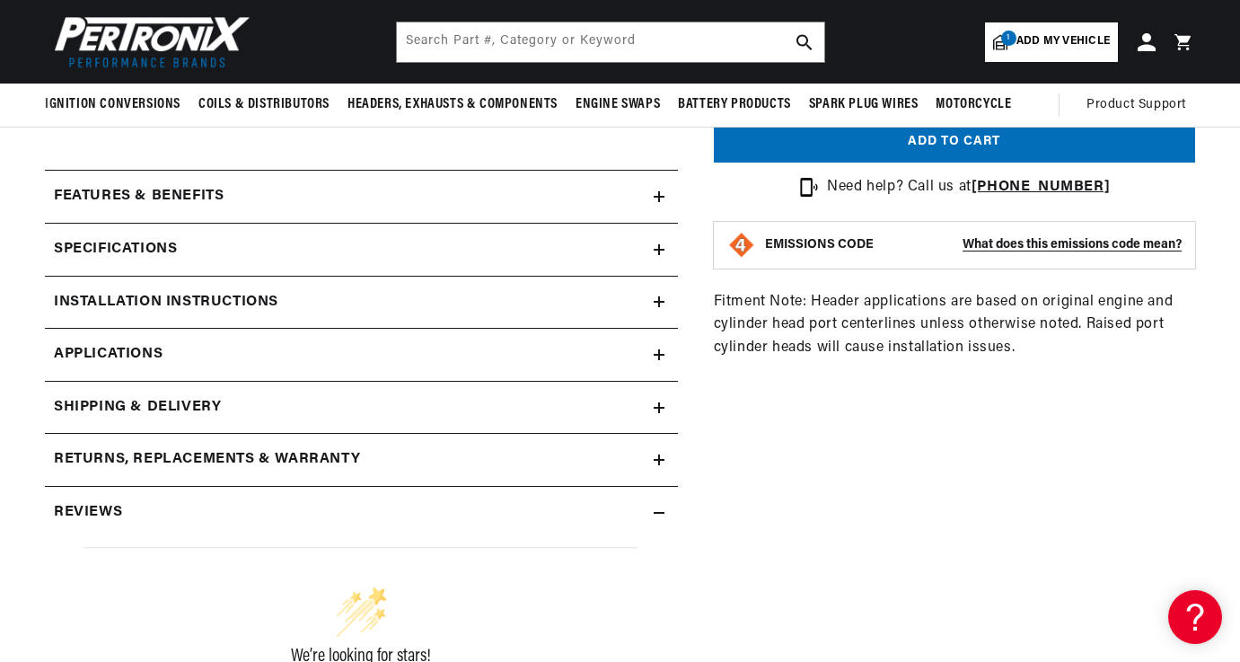
scroll to position [629, 0]
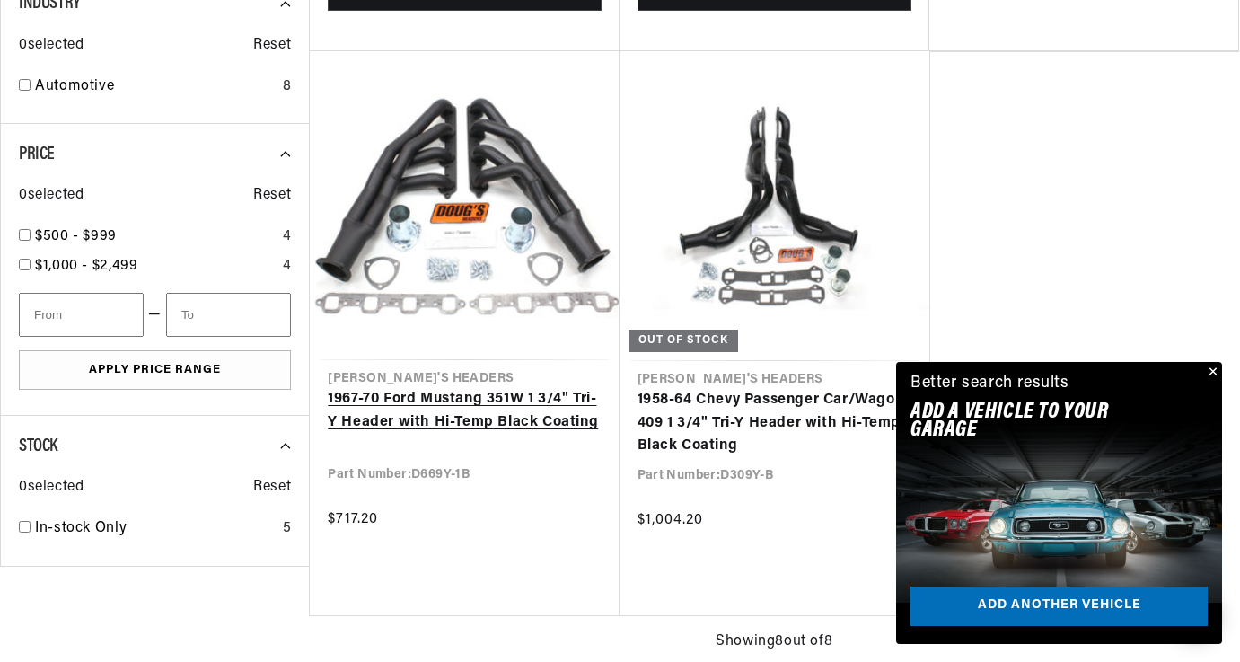
scroll to position [0, 1078]
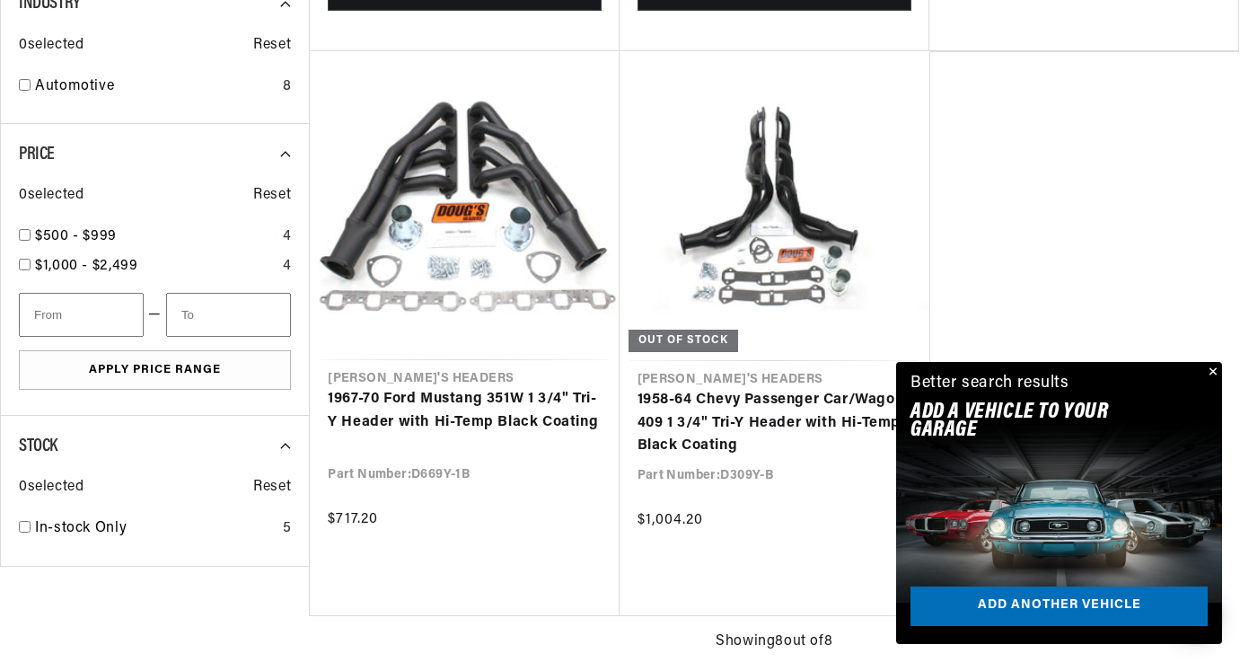
click at [1214, 370] on button "Close" at bounding box center [1212, 373] width 22 height 22
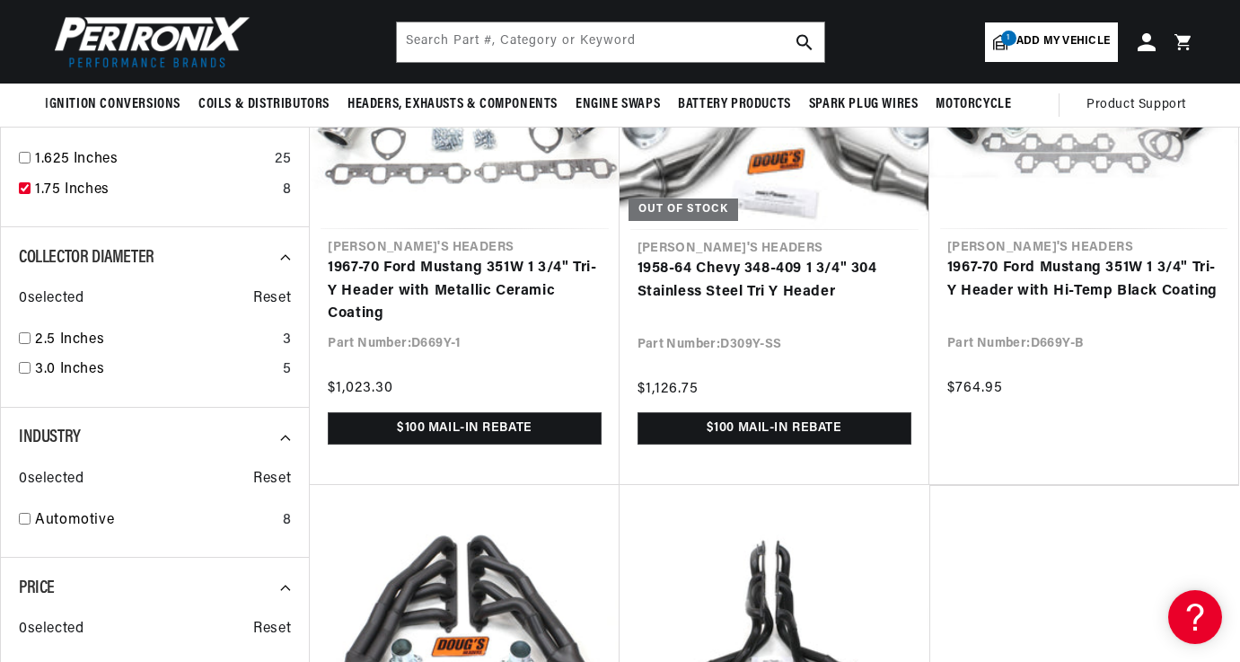
scroll to position [1170, 0]
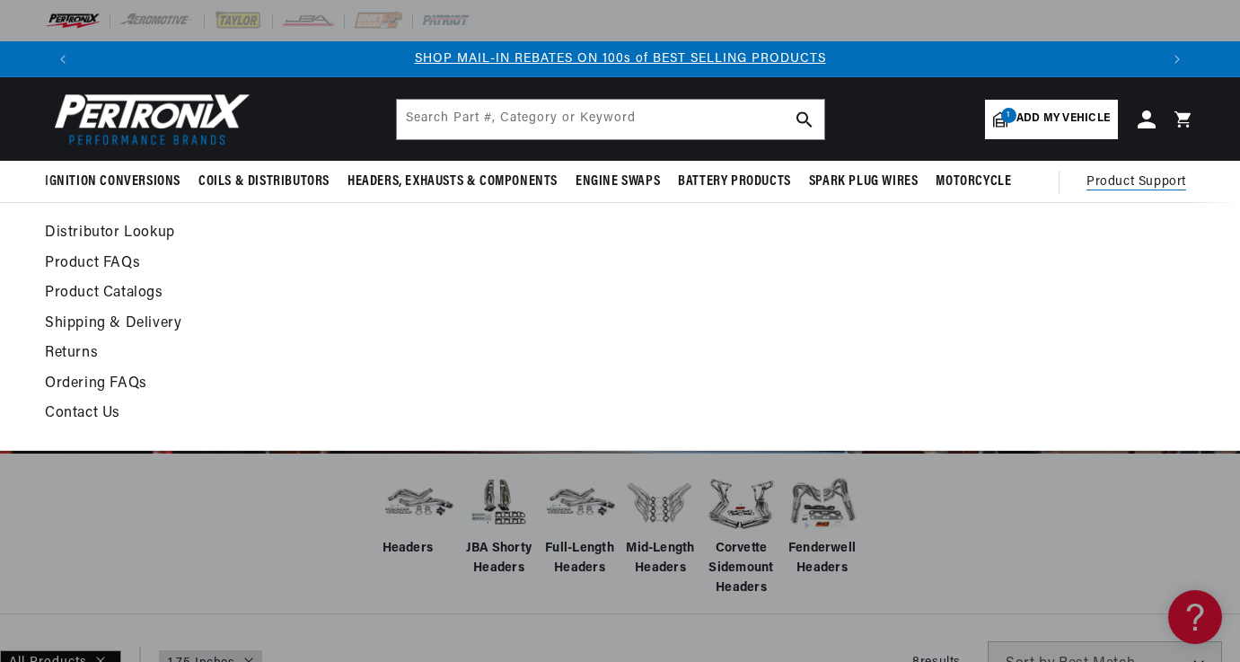
click at [1146, 179] on span "Product Support" at bounding box center [1137, 182] width 100 height 20
click at [87, 409] on link "Contact Us" at bounding box center [464, 413] width 838 height 25
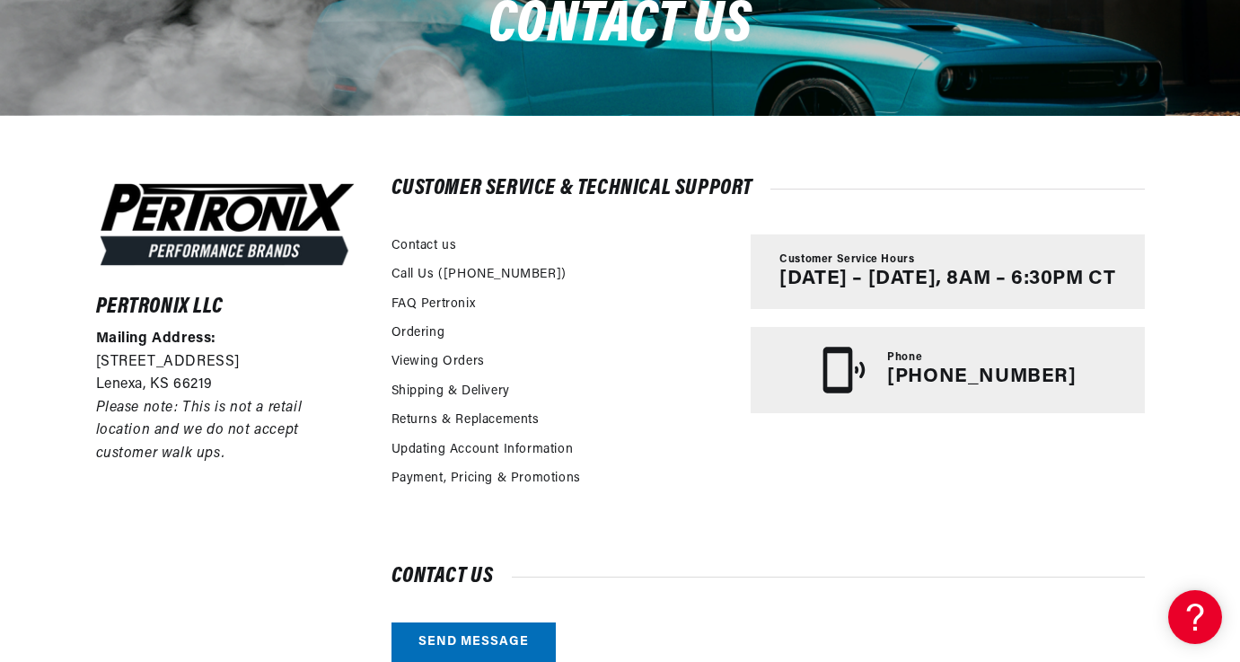
scroll to position [0, 1078]
